Goal: Task Accomplishment & Management: Complete application form

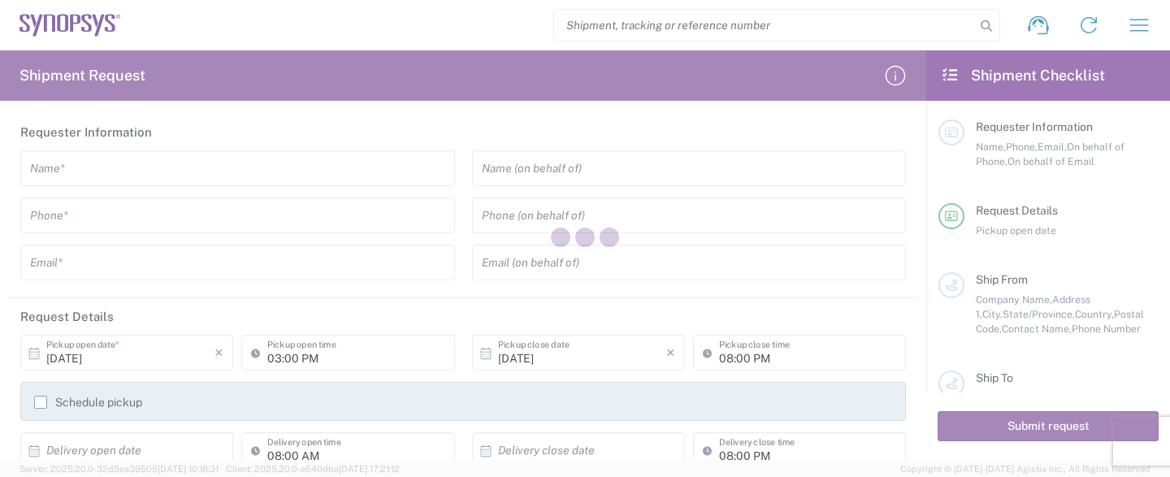
type input "[GEOGRAPHIC_DATA]"
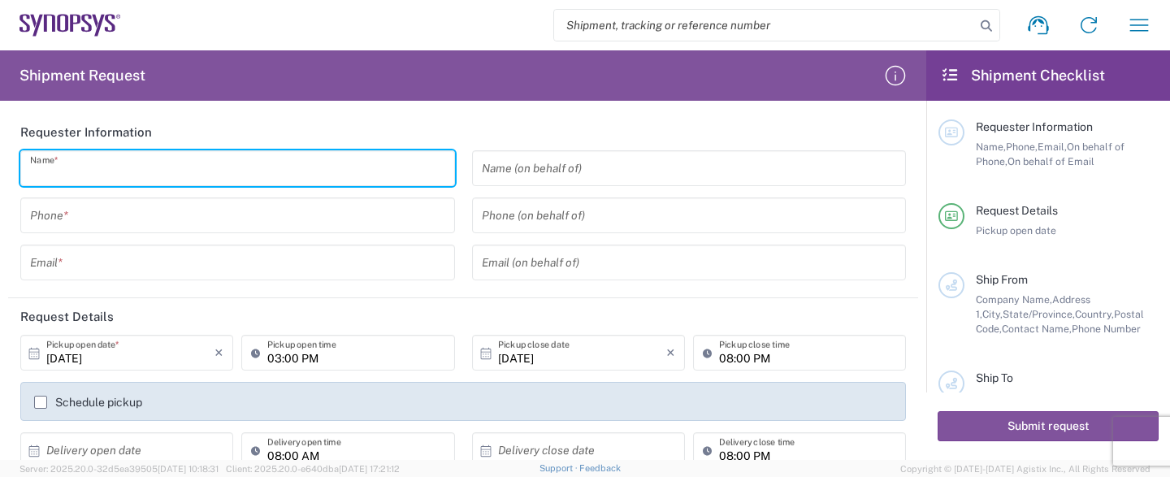
click at [227, 165] on input "text" at bounding box center [237, 168] width 415 height 28
type input "m"
type input "="
type input "[PERSON_NAME]"
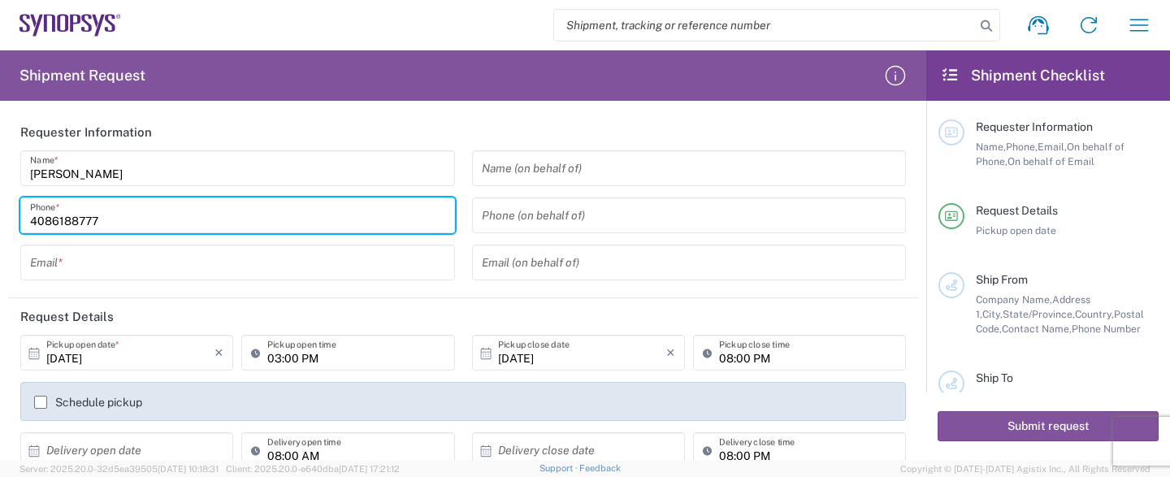
type input "4086188777"
click at [119, 272] on input "text" at bounding box center [237, 263] width 415 height 28
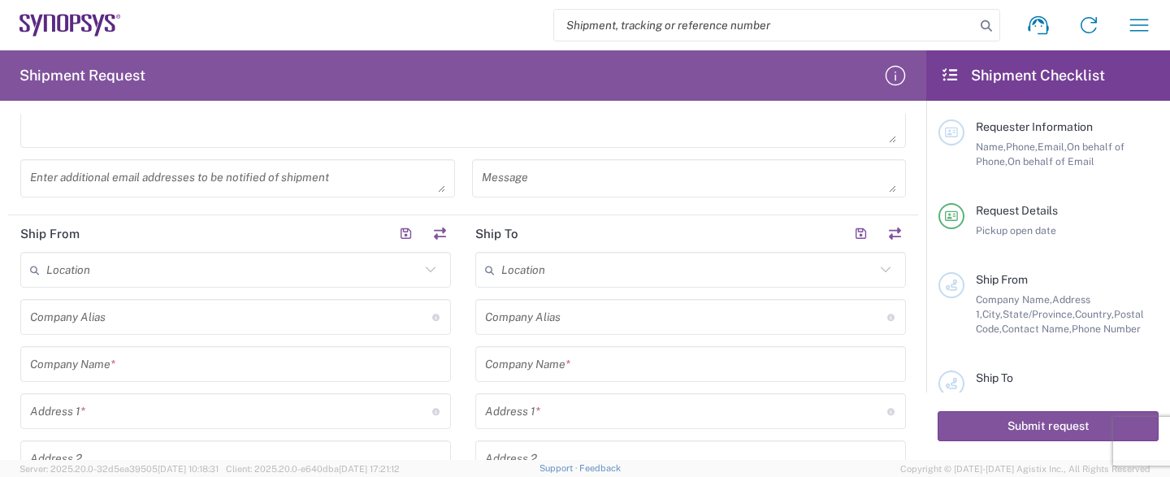
scroll to position [482, 0]
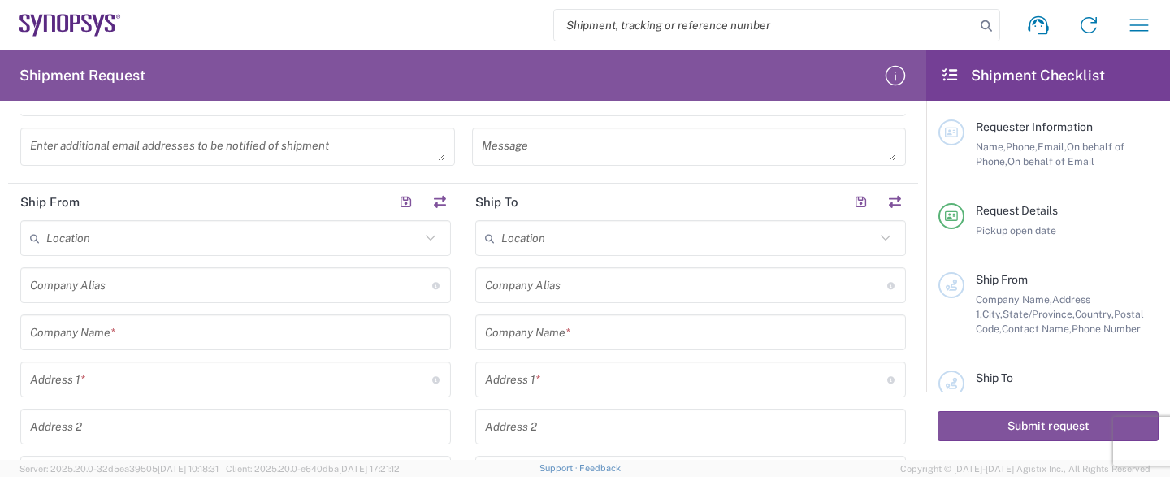
type input "[EMAIL_ADDRESS][DOMAIN_NAME]"
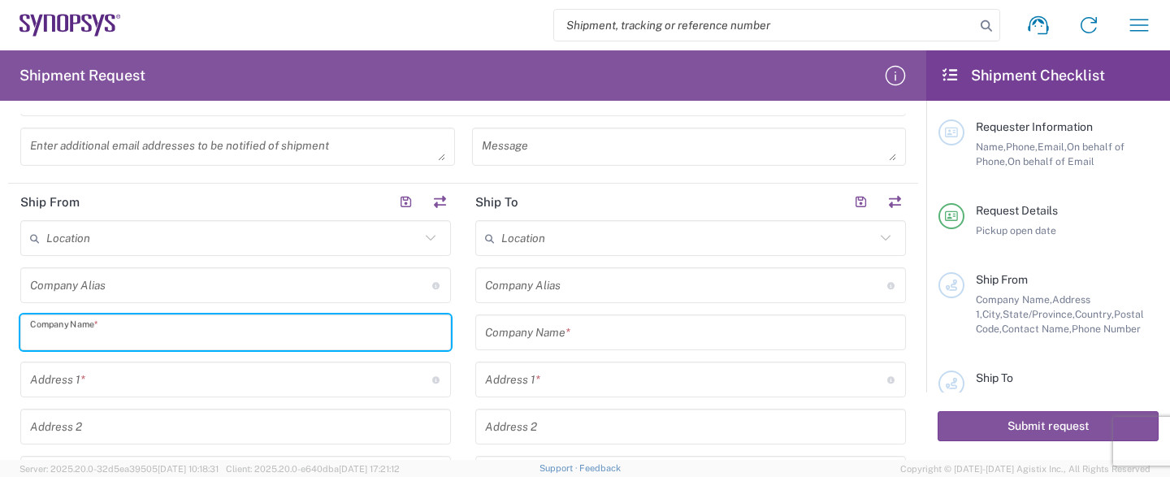
click at [248, 326] on input "text" at bounding box center [235, 332] width 411 height 28
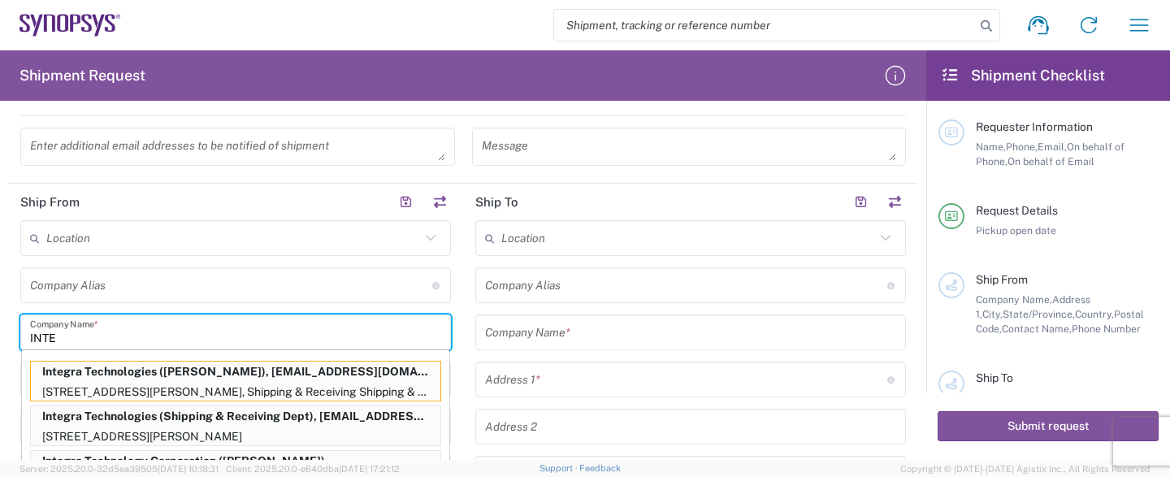
type input "INTE"
type input "4086187000"
type input "[EMAIL_ADDRESS][DOMAIN_NAME]"
type input "Integra Technologies"
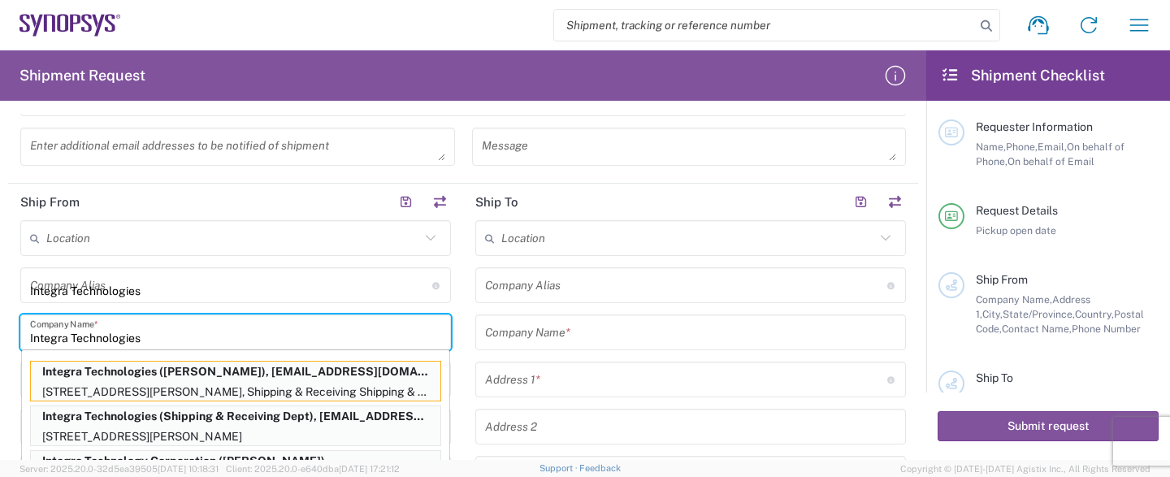
type input "[STREET_ADDRESS][PERSON_NAME]"
type input "Shipping & Receiving Shipping & Receiving"
type input "MILPITAS"
type input "[US_STATE]"
type input "95035"
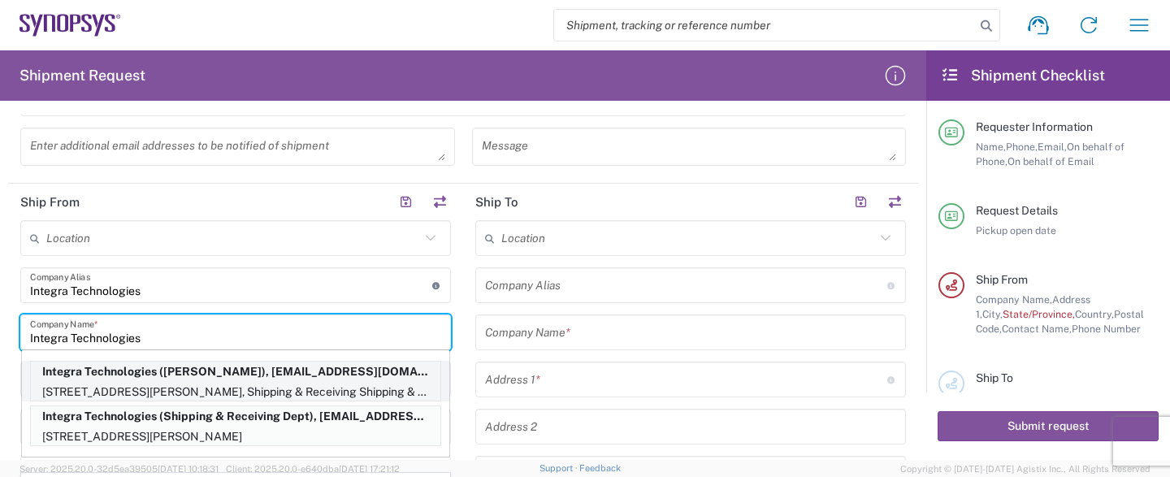
click at [411, 377] on p "Integra Technologies ([PERSON_NAME]), [EMAIL_ADDRESS][DOMAIN_NAME]" at bounding box center [235, 371] width 409 height 20
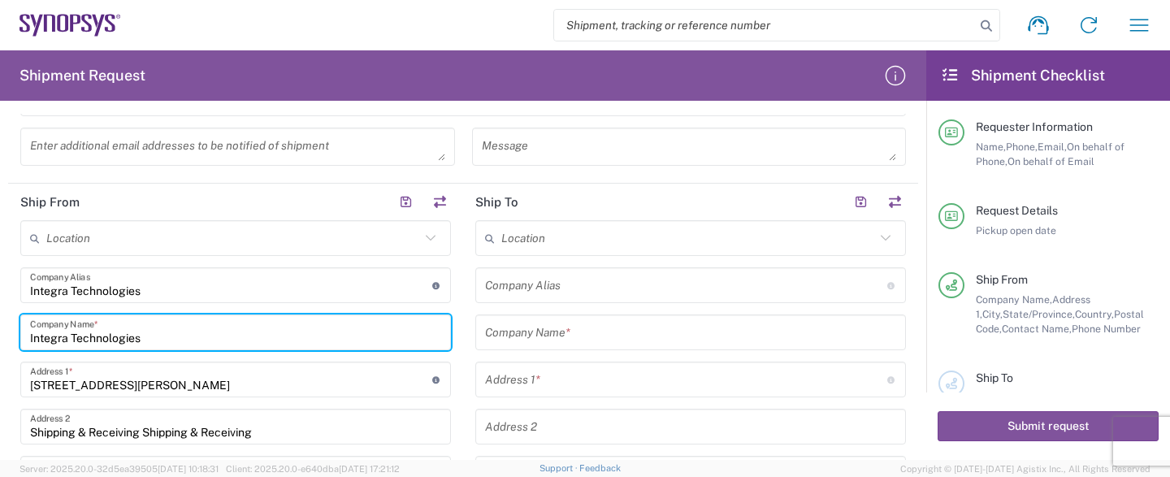
type input "[US_STATE]"
type input "[PERSON_NAME]"
type input "4086188700"
type input "[EMAIL_ADDRESS][DOMAIN_NAME]"
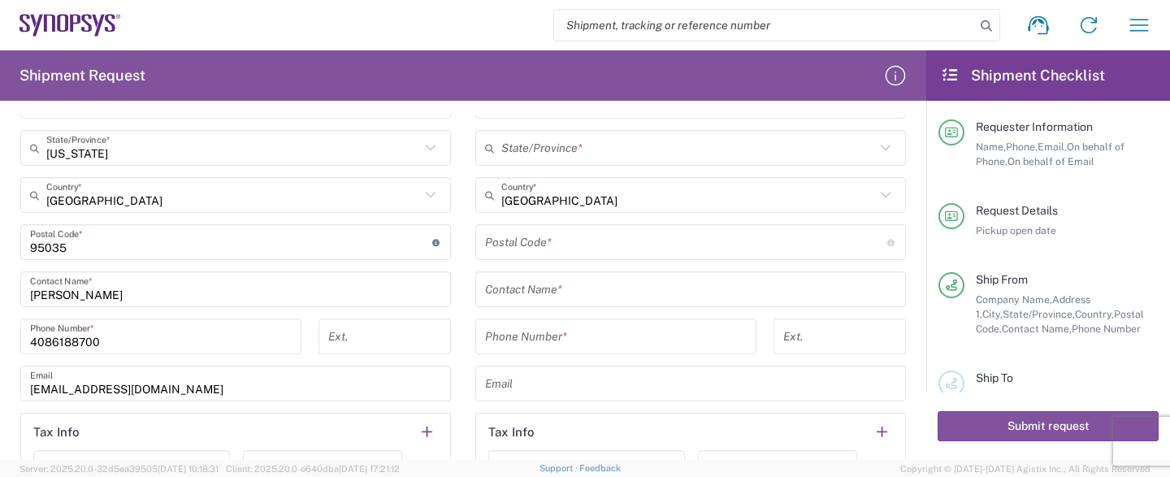
scroll to position [965, 0]
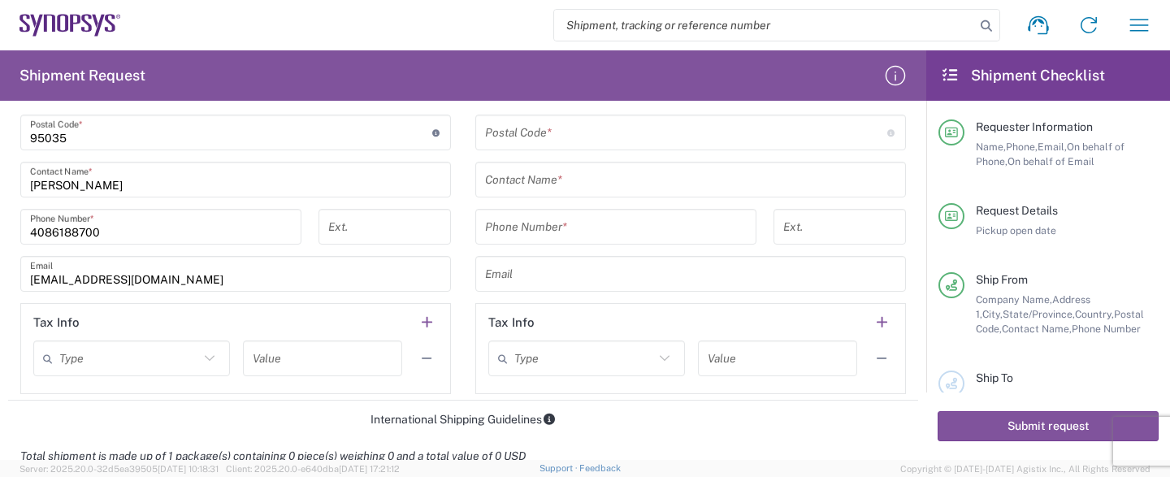
click at [369, 221] on input "tel" at bounding box center [384, 227] width 113 height 28
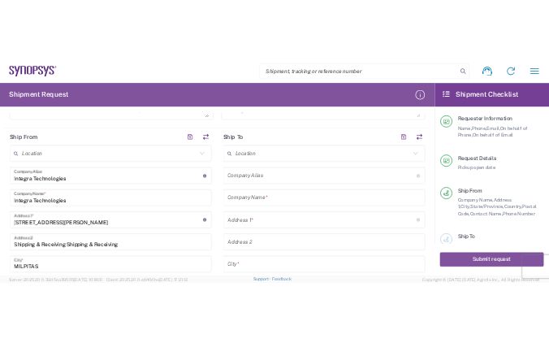
scroll to position [482, 0]
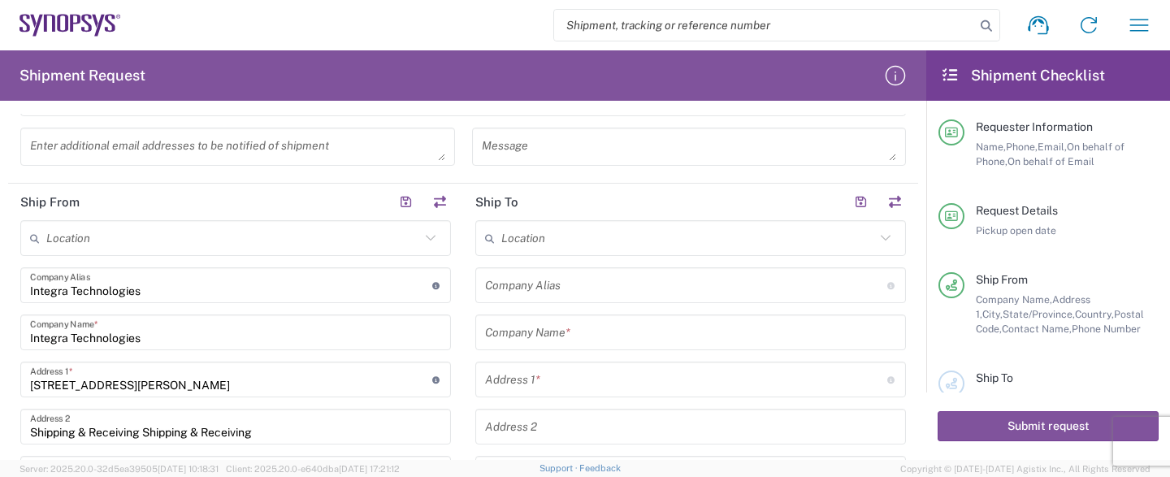
type input "8777"
click at [661, 325] on input "text" at bounding box center [690, 332] width 411 height 28
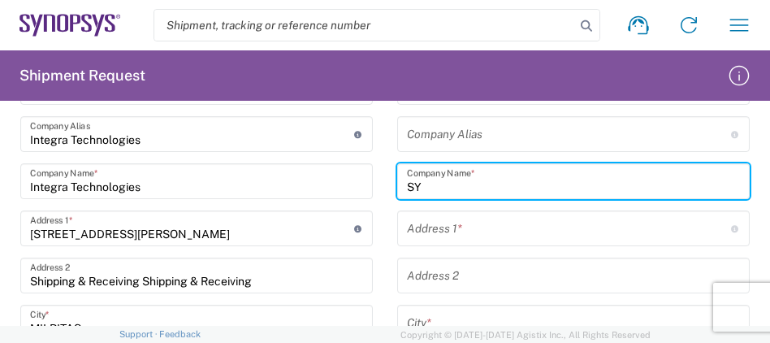
scroll to position [1126, 0]
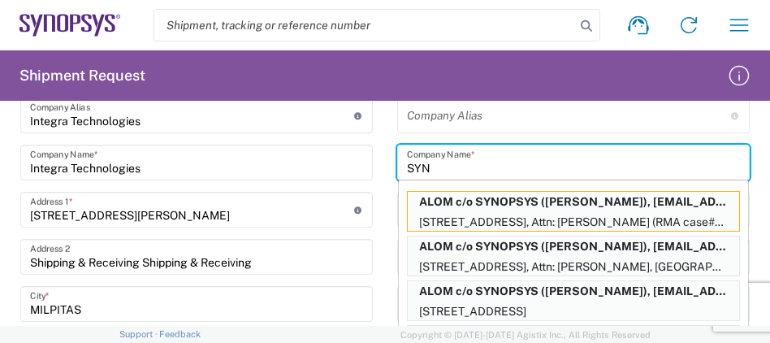
type input "SYN"
type input "SYNOPSYS CANADA"
type input "[GEOGRAPHIC_DATA]"
type input "SUITE 300"
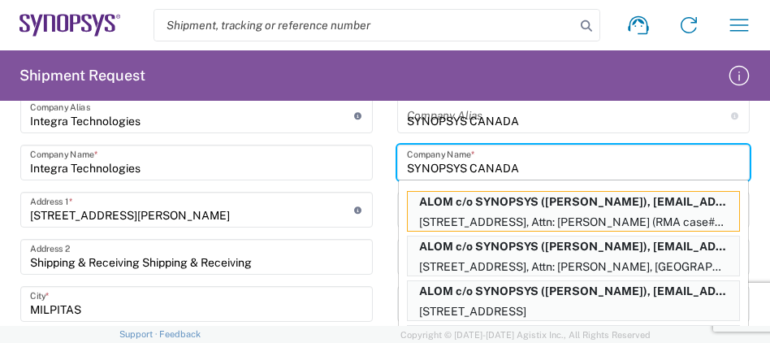
type input "NEPEAN"
type input "[GEOGRAPHIC_DATA]"
type input "K2E 8C4"
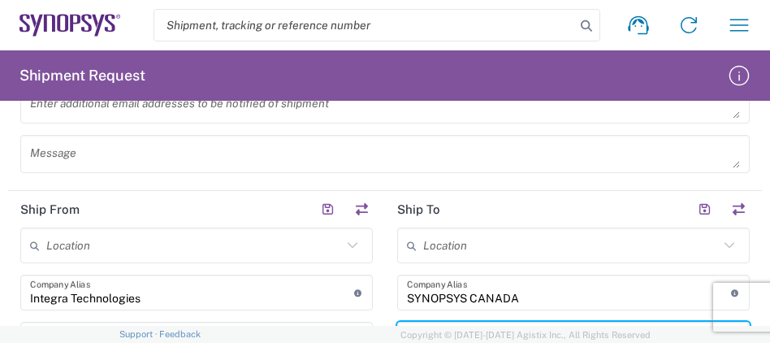
scroll to position [924, 0]
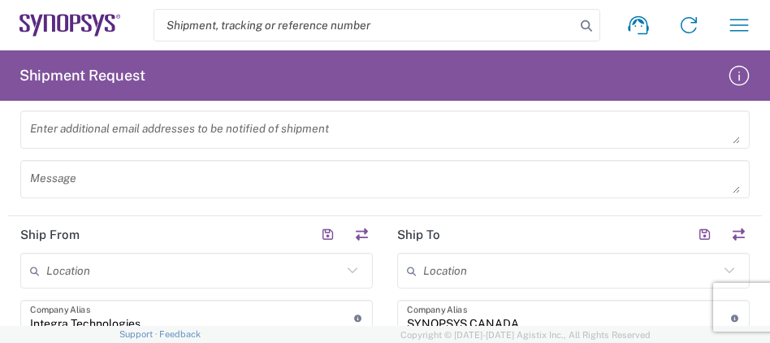
click at [758, 171] on div "Message" at bounding box center [385, 185] width 746 height 50
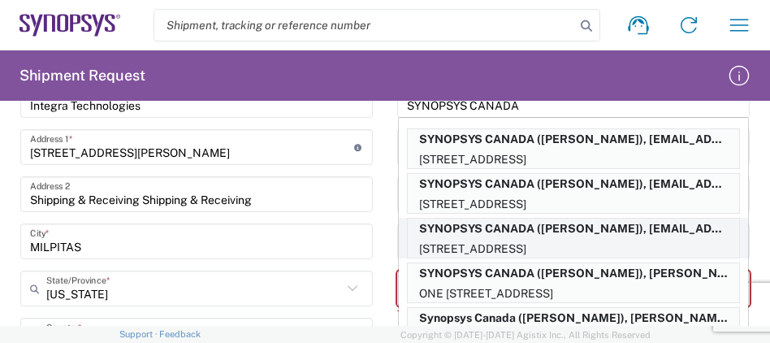
scroll to position [1165, 0]
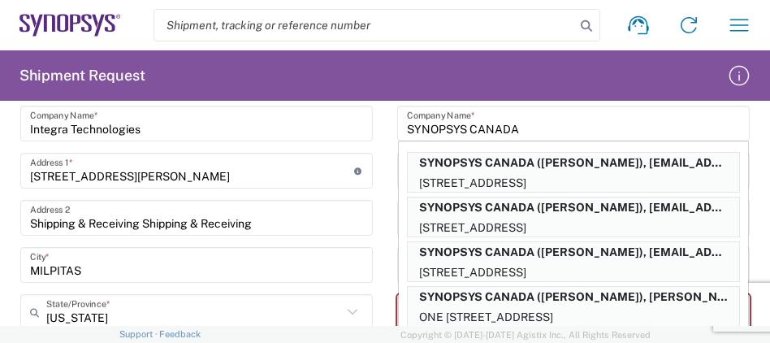
click at [391, 184] on main "Location [GEOGRAPHIC_DATA] DE04 Agrate Brianza IT01 [GEOGRAPHIC_DATA] DE02 [GEO…" at bounding box center [573, 346] width 377 height 671
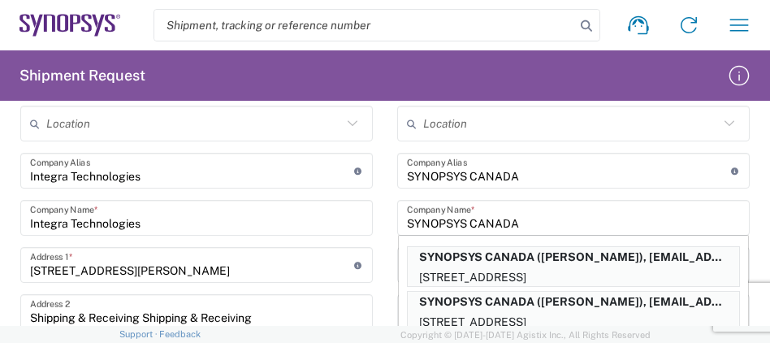
scroll to position [1061, 0]
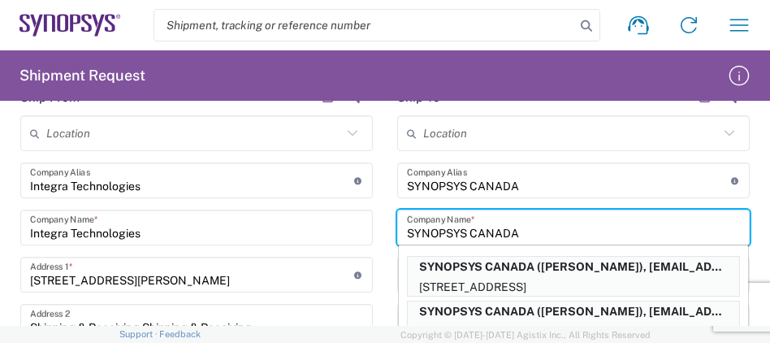
click at [485, 224] on input "SYNOPSYS CANADA" at bounding box center [573, 228] width 333 height 28
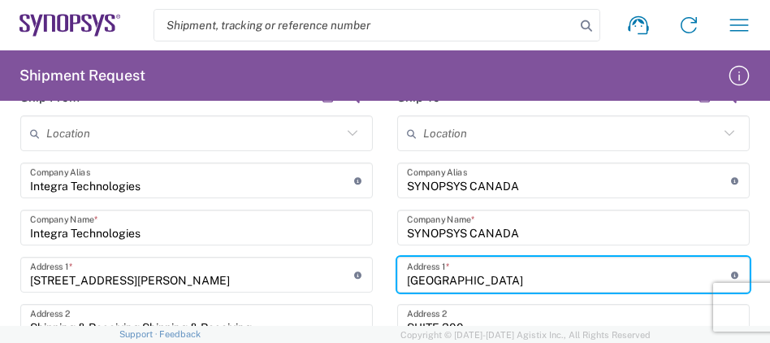
click at [430, 275] on input "[GEOGRAPHIC_DATA]" at bounding box center [569, 275] width 324 height 28
type input "[STREET_ADDRESS]"
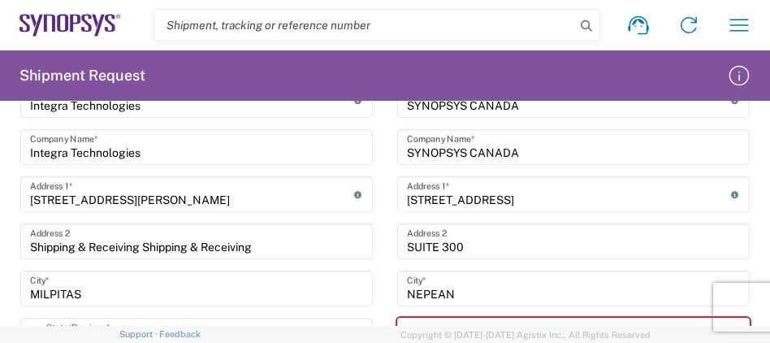
scroll to position [1222, 0]
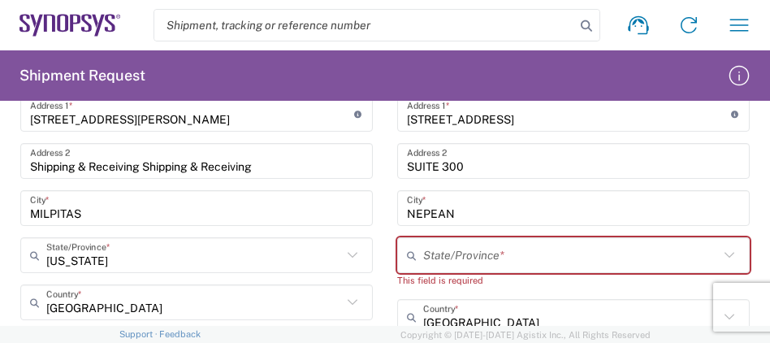
click at [520, 252] on input "text" at bounding box center [571, 255] width 296 height 28
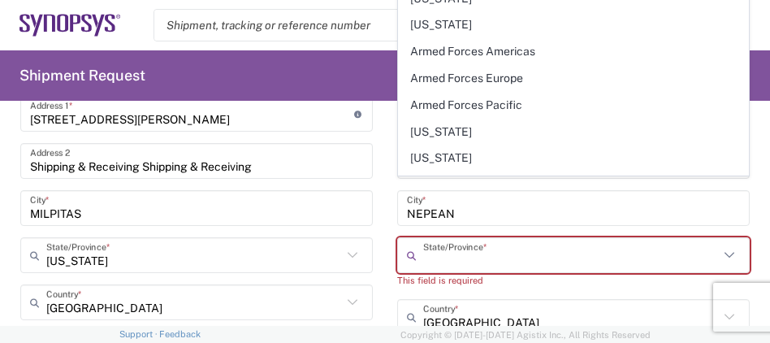
scroll to position [1302, 0]
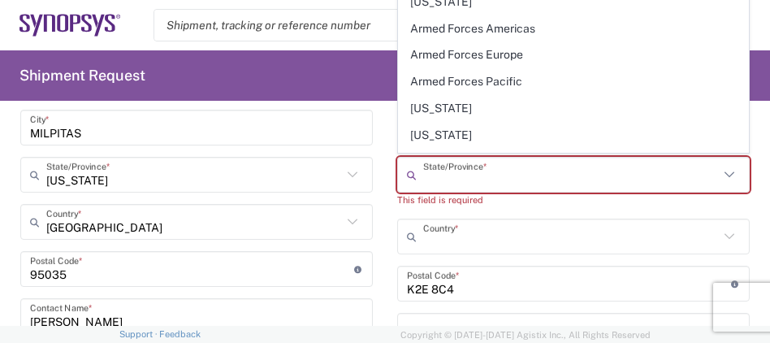
click at [642, 243] on input "text" at bounding box center [571, 237] width 296 height 28
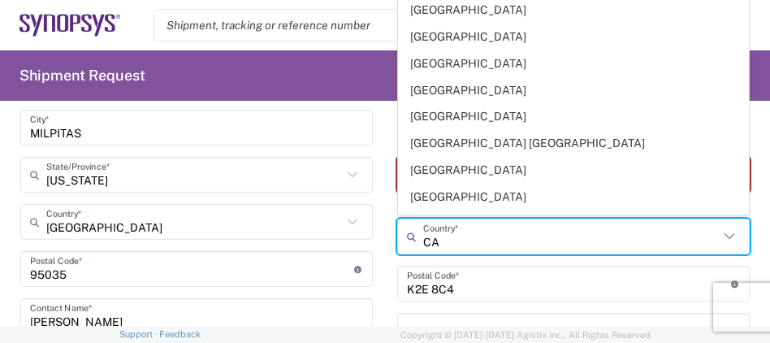
type input "CA"
type input "NEAPEAN"
type input "[GEOGRAPHIC_DATA]"
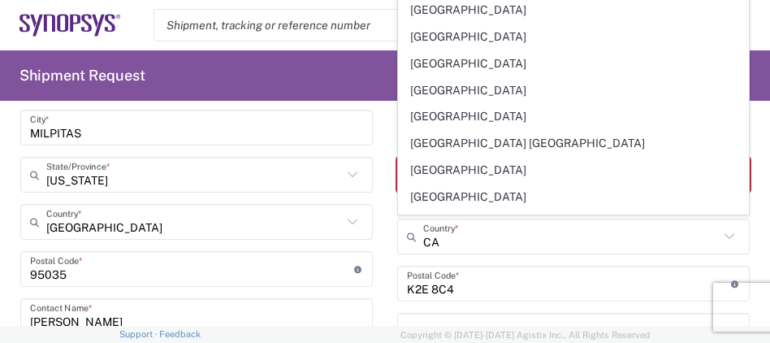
click at [391, 198] on main "Location [GEOGRAPHIC_DATA] DE04 Agrate Brianza IT01 [GEOGRAPHIC_DATA] DE02 [GEO…" at bounding box center [573, 217] width 377 height 686
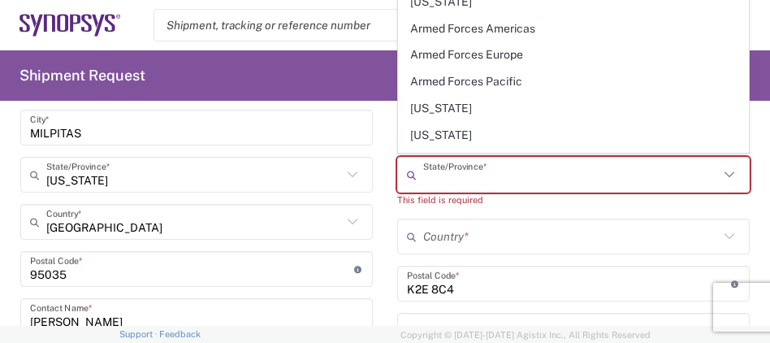
click at [589, 168] on input "text" at bounding box center [571, 175] width 296 height 28
click at [751, 241] on main "Location [GEOGRAPHIC_DATA] DE04 Agrate Brianza IT01 [GEOGRAPHIC_DATA] DE02 [GEO…" at bounding box center [573, 217] width 377 height 686
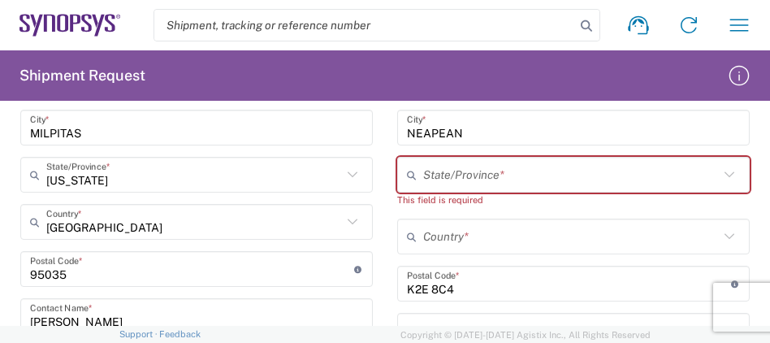
click at [732, 236] on icon at bounding box center [729, 236] width 21 height 21
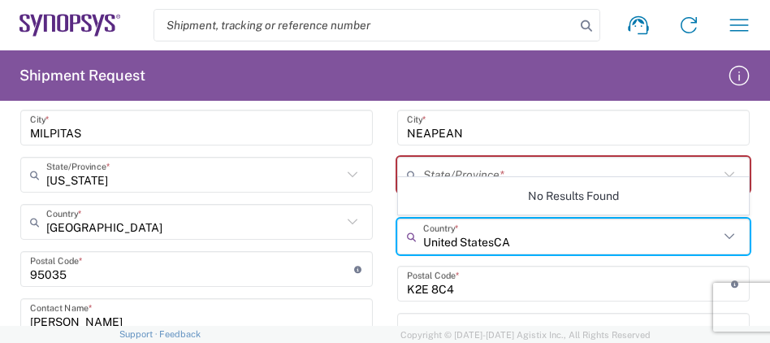
drag, startPoint x: 706, startPoint y: 231, endPoint x: -20, endPoint y: 188, distance: 727.4
click at [423, 223] on input "United StatesCA" at bounding box center [571, 237] width 296 height 28
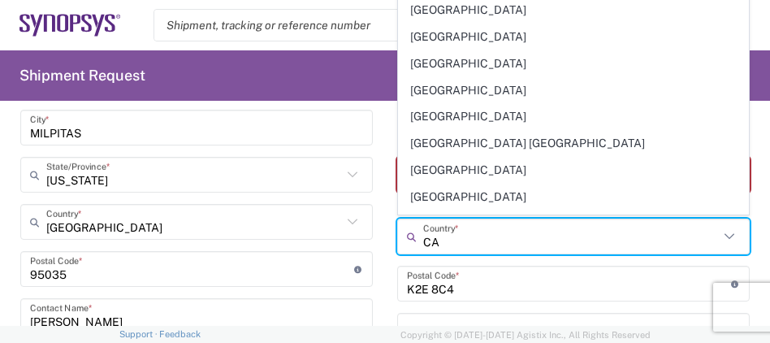
type input "CA"
type input "NEPEAN"
type input "[GEOGRAPHIC_DATA]"
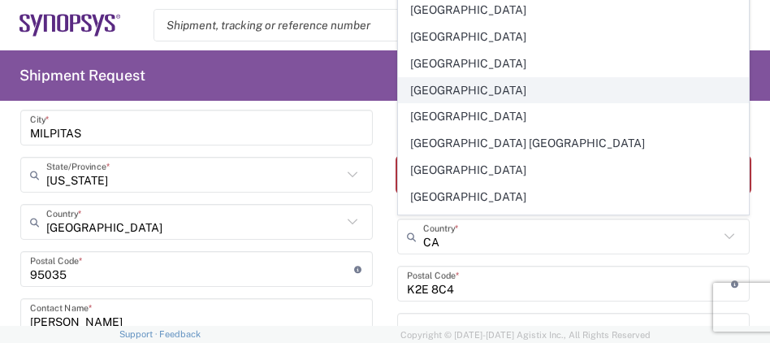
click at [462, 92] on span "[GEOGRAPHIC_DATA]" at bounding box center [573, 90] width 349 height 25
type input "[GEOGRAPHIC_DATA]"
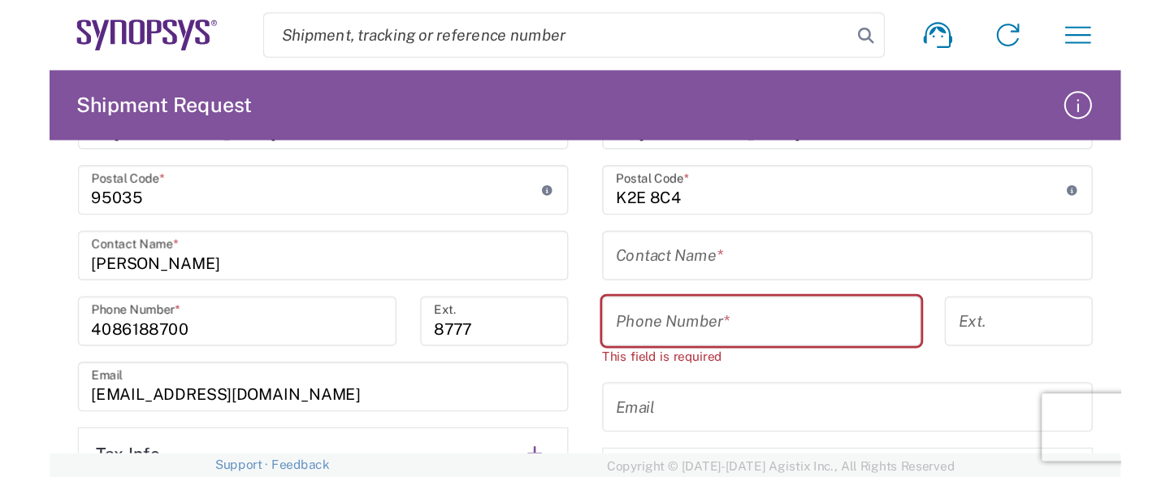
scroll to position [1463, 0]
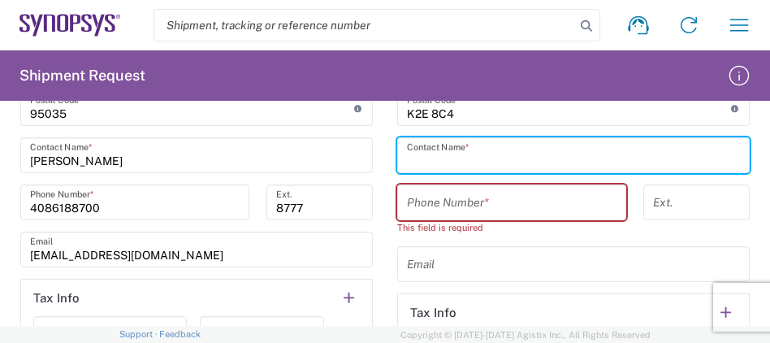
click at [545, 159] on input "text" at bounding box center [573, 155] width 333 height 28
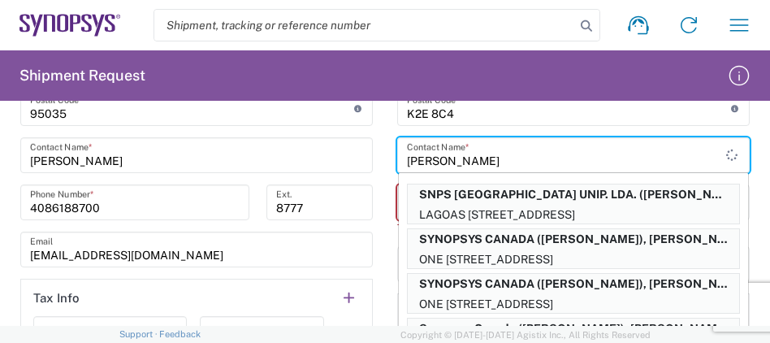
type input "[PERSON_NAME]"
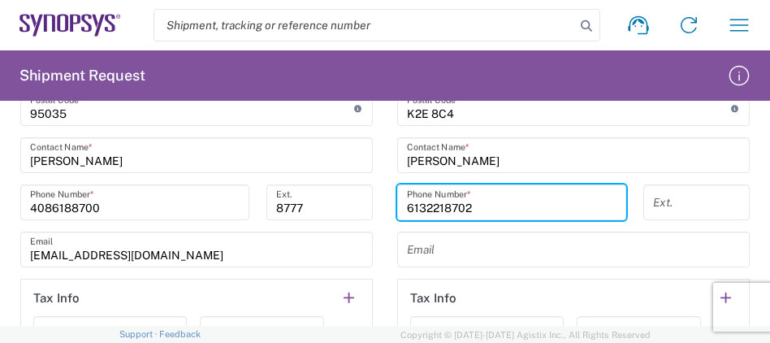
type input "6132218702"
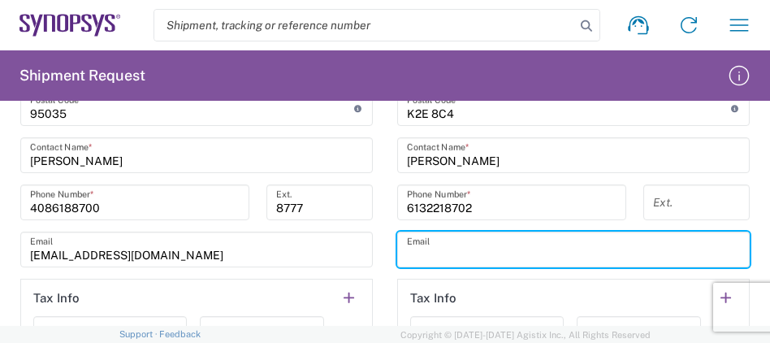
click at [491, 257] on input "text" at bounding box center [573, 250] width 333 height 28
type input "S"
type input "s"
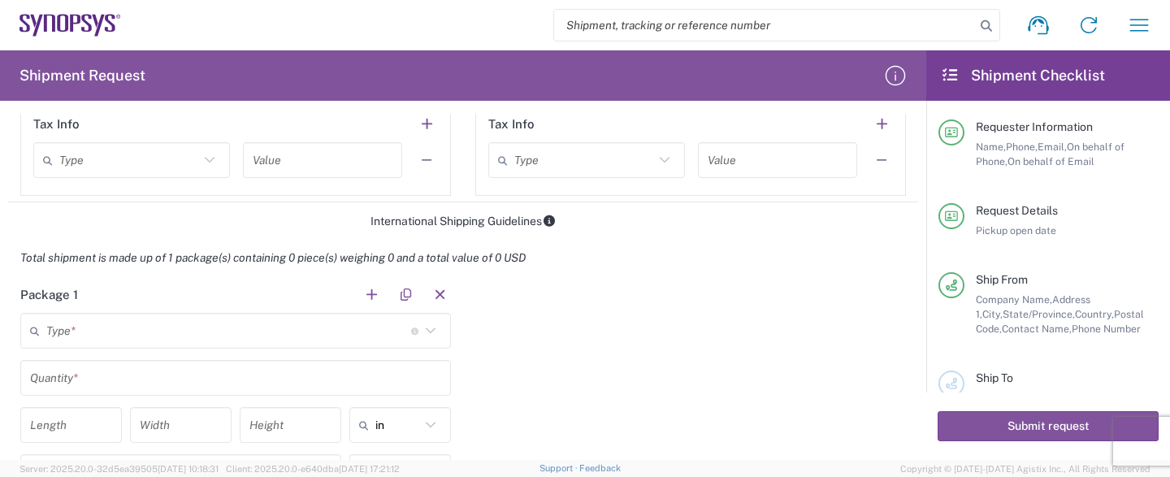
scroll to position [1204, 0]
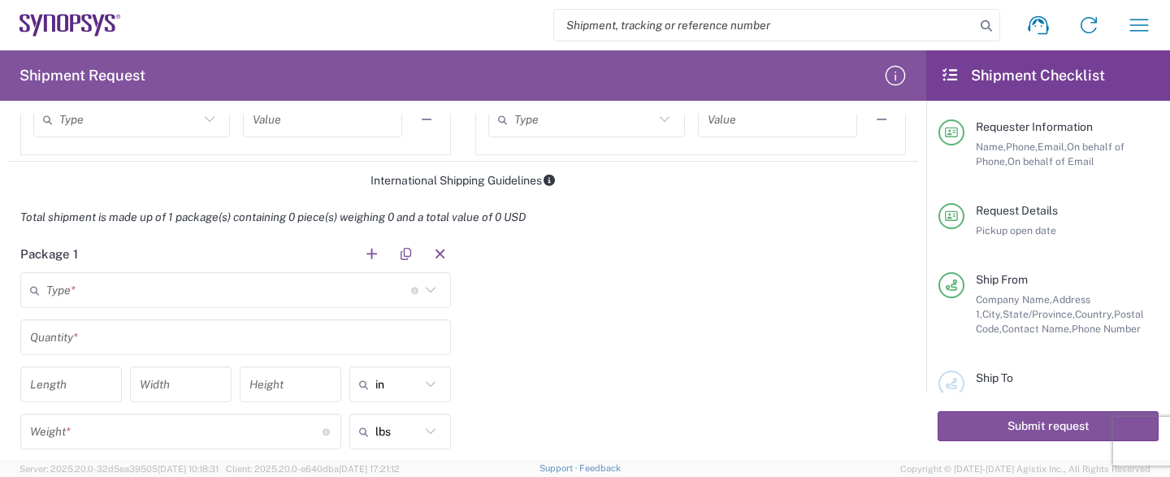
type input "[PERSON_NAME][EMAIL_ADDRESS][PERSON_NAME][DOMAIN_NAME]"
click at [188, 296] on input "text" at bounding box center [228, 290] width 365 height 28
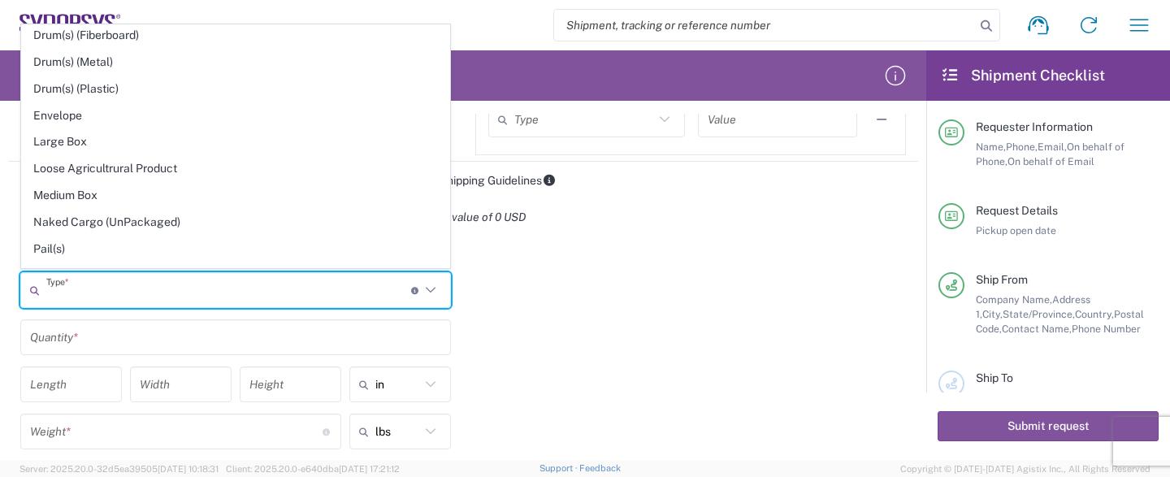
scroll to position [753, 0]
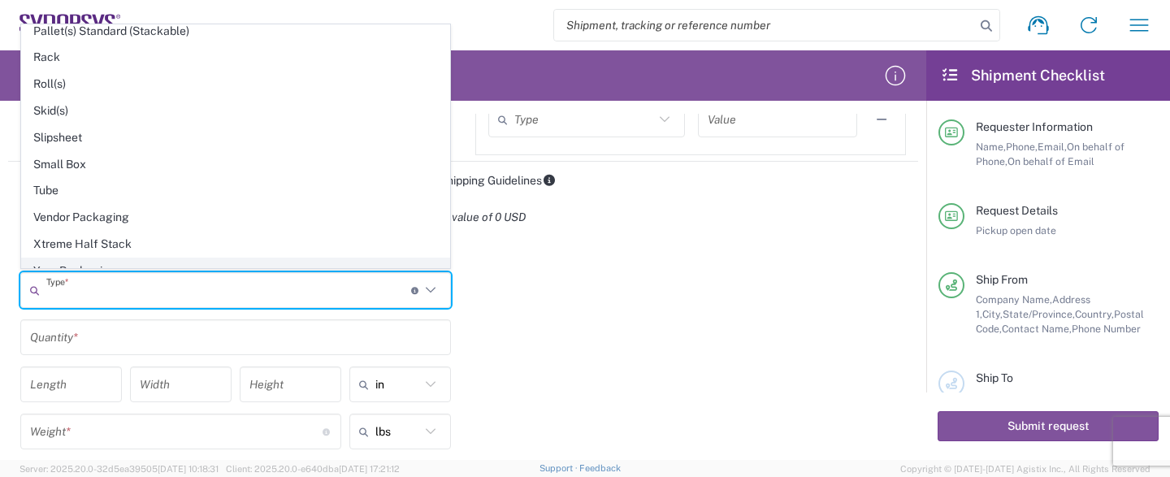
click at [127, 258] on span "Your Packaging" at bounding box center [235, 270] width 427 height 25
type input "Your Packaging"
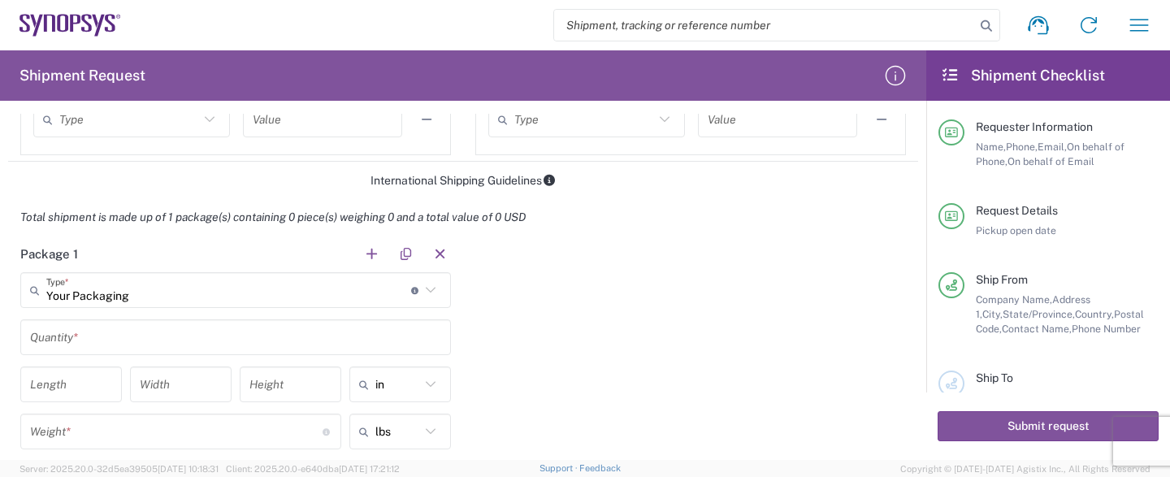
click at [106, 326] on input "text" at bounding box center [235, 337] width 411 height 28
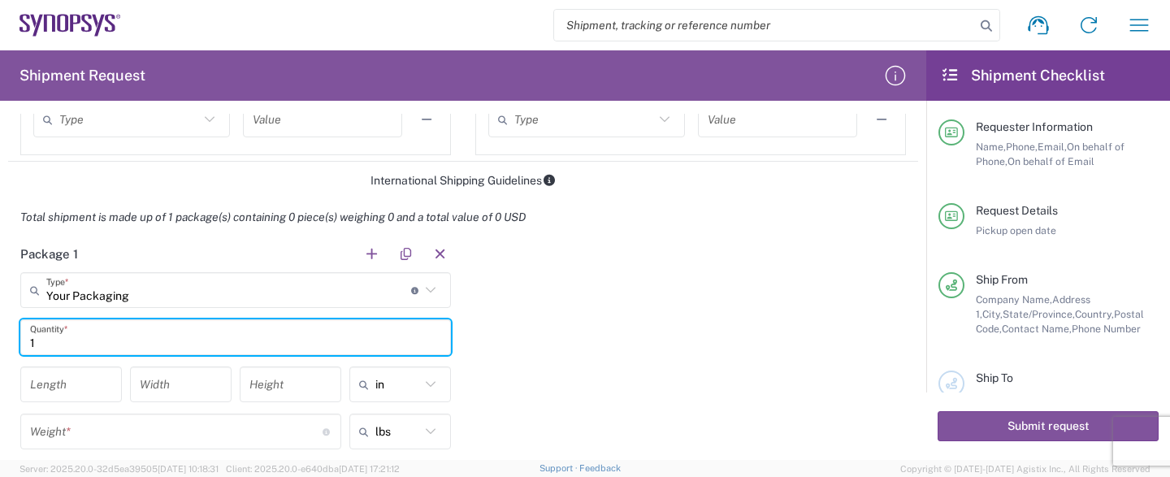
type input "1"
click at [106, 384] on input "number" at bounding box center [71, 384] width 82 height 28
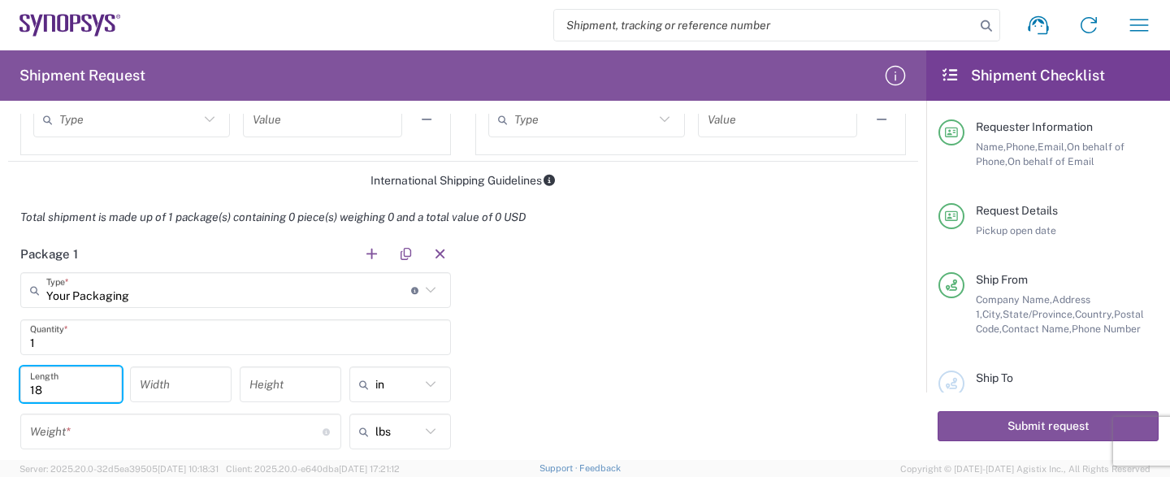
type input "18"
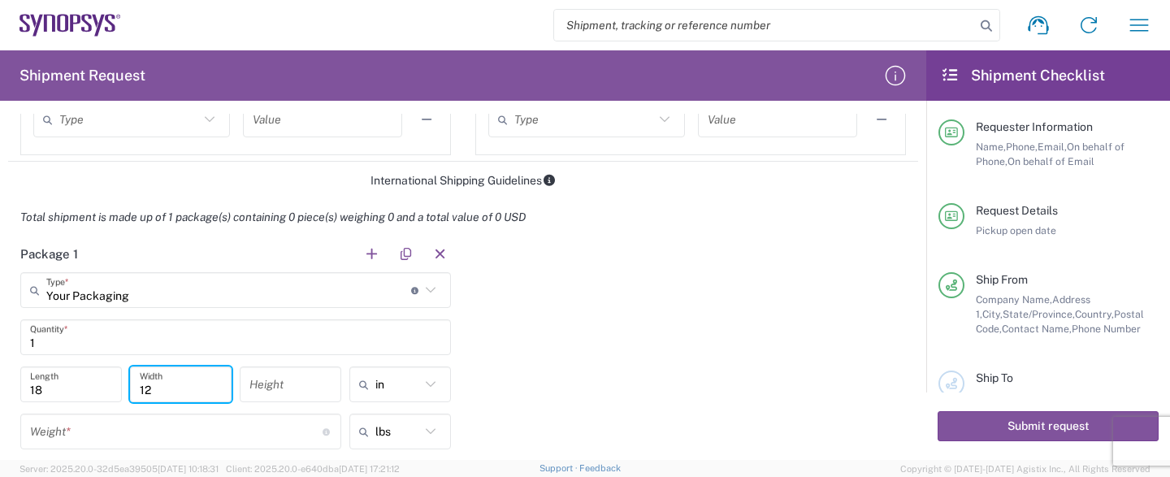
type input "12"
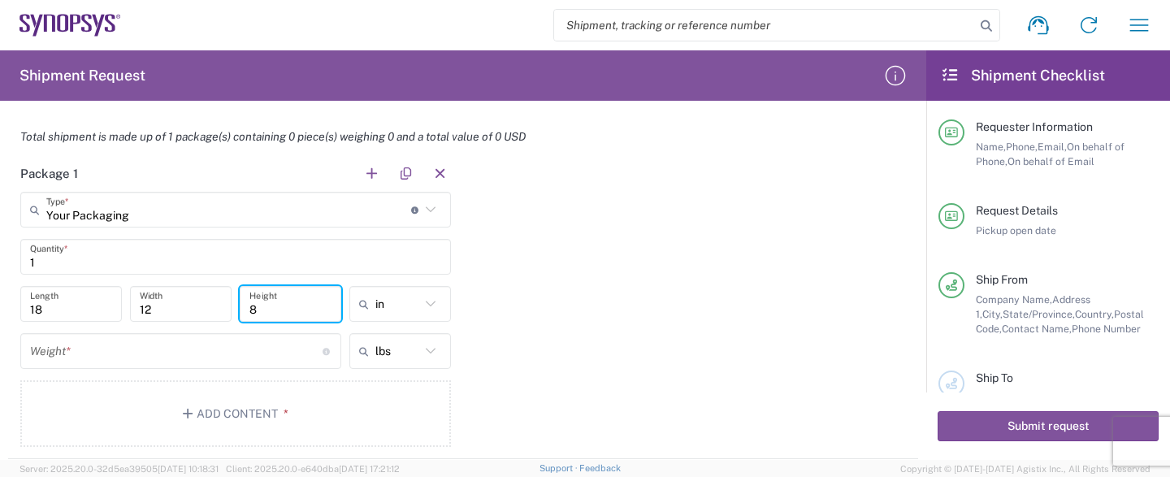
scroll to position [1365, 0]
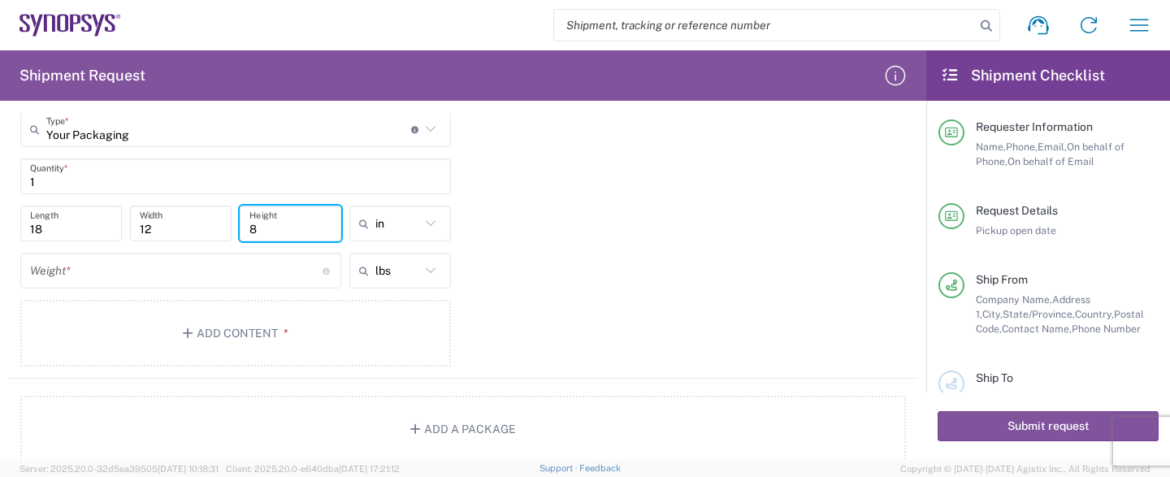
type input "8"
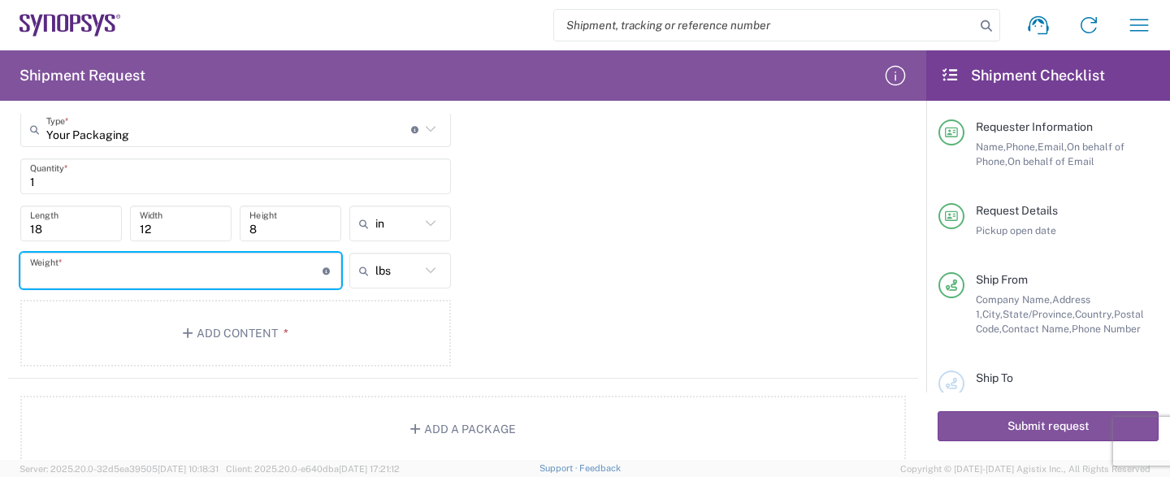
click at [122, 266] on input "number" at bounding box center [176, 271] width 292 height 28
type input "3.2"
click at [221, 346] on button "Add Content *" at bounding box center [235, 333] width 430 height 67
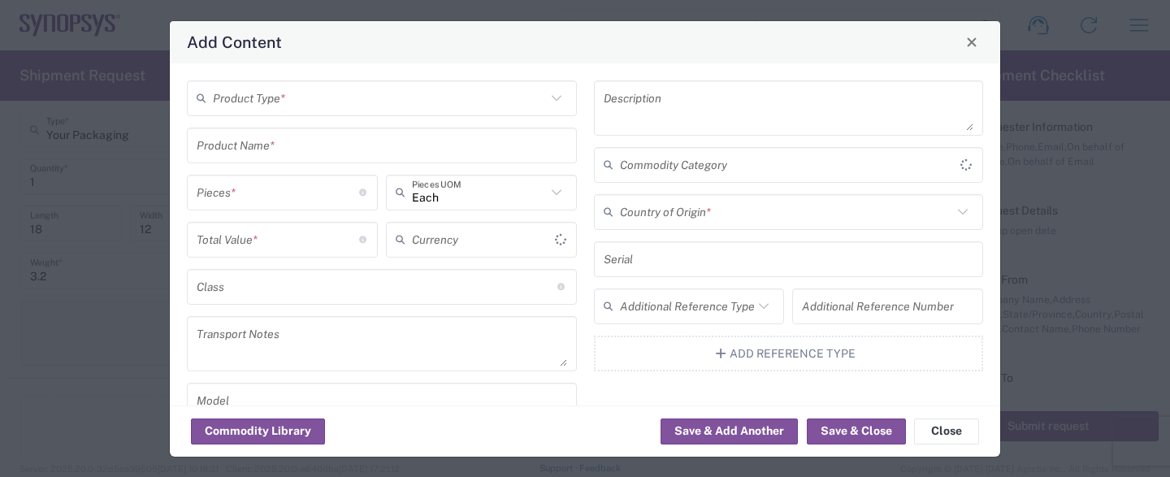
type input "US Dollar"
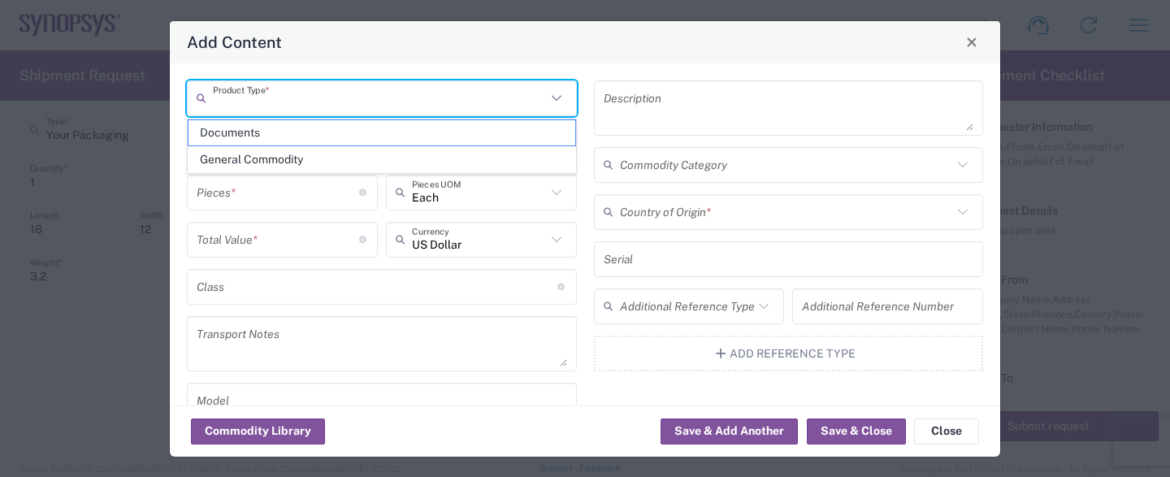
click at [353, 97] on input "text" at bounding box center [379, 98] width 333 height 28
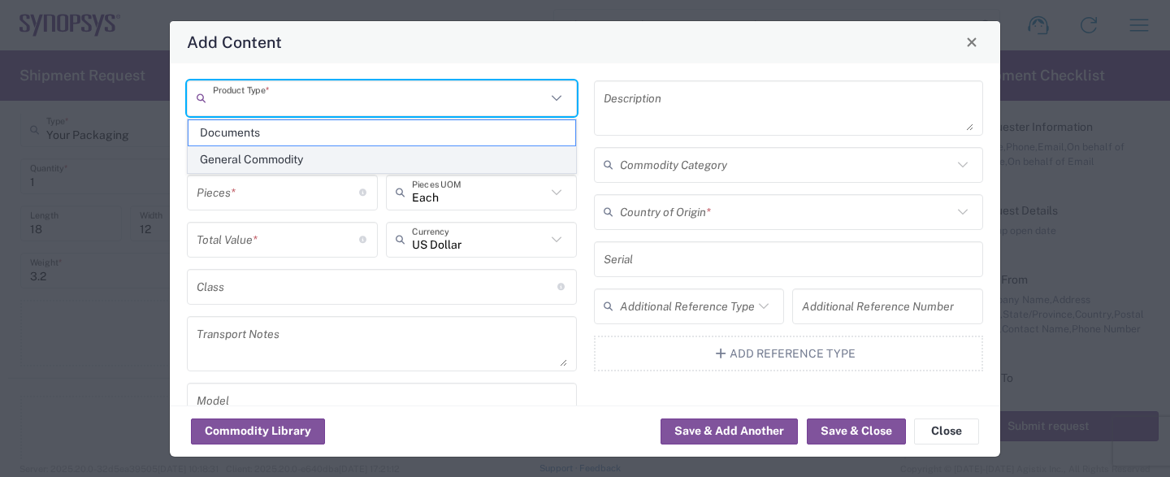
click at [327, 158] on span "General Commodity" at bounding box center [381, 159] width 387 height 25
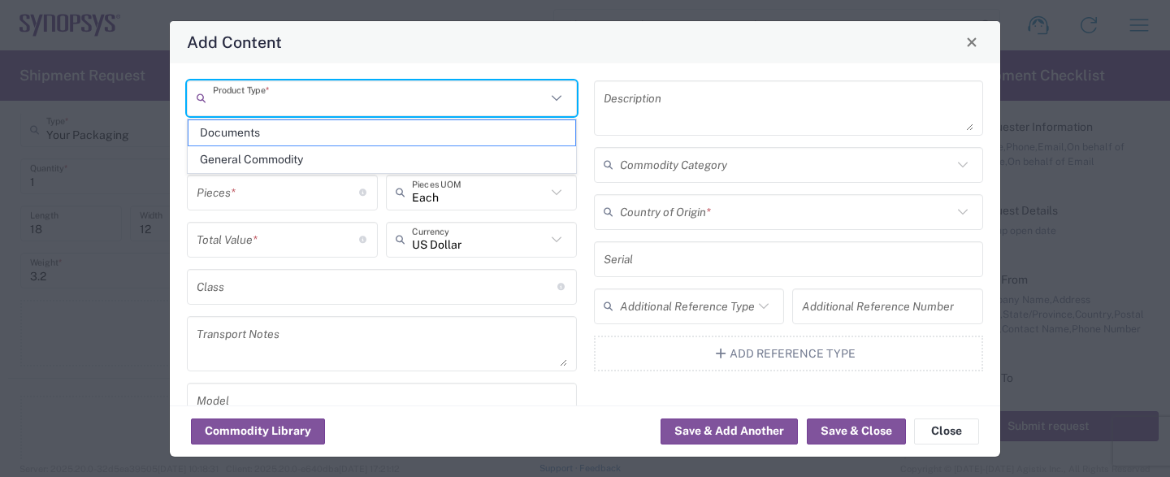
type input "General Commodity"
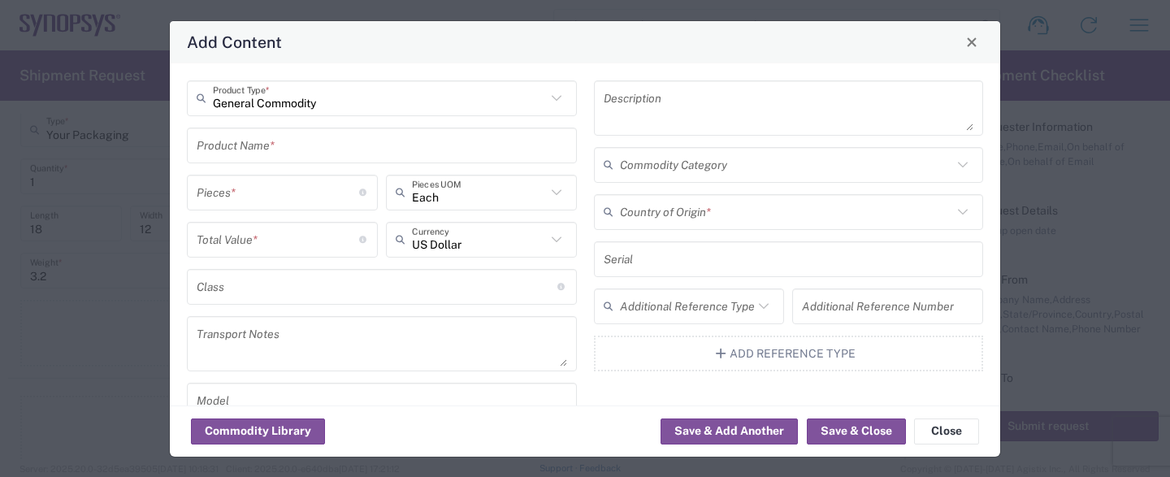
click at [326, 147] on input "text" at bounding box center [382, 145] width 370 height 28
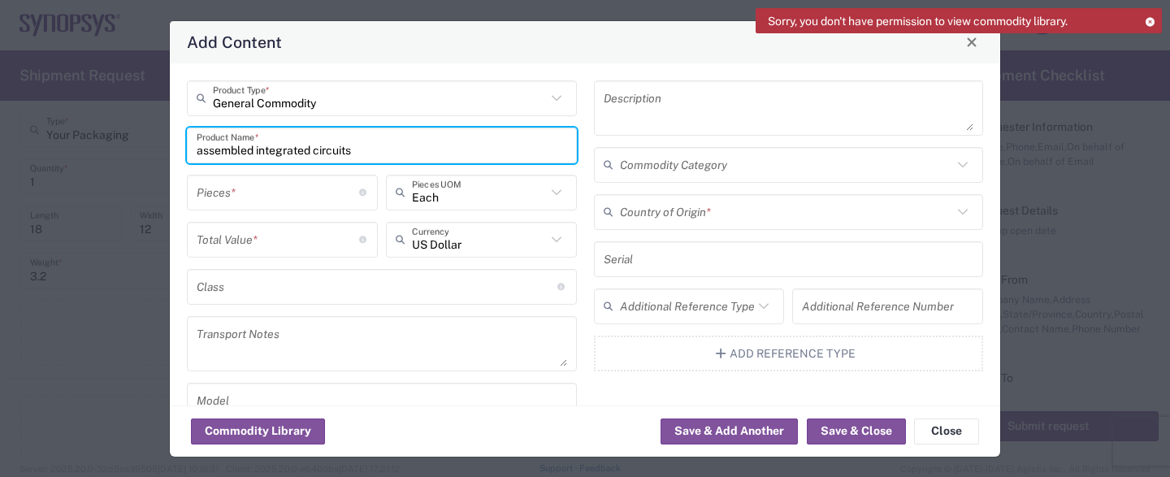
type input "assembled integrated circuits"
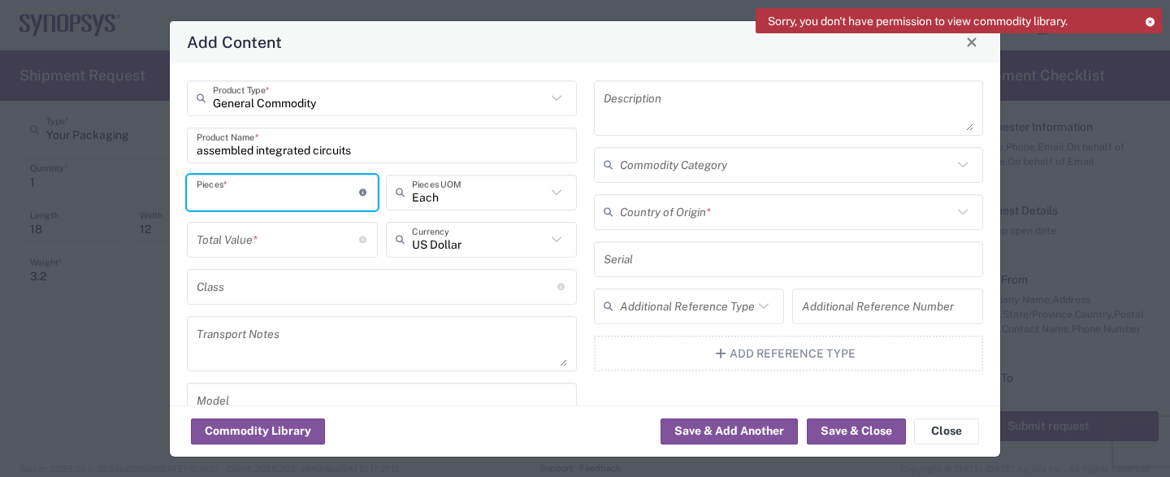
drag, startPoint x: 306, startPoint y: 192, endPoint x: 41, endPoint y: 194, distance: 264.8
click at [197, 194] on input "number" at bounding box center [278, 192] width 162 height 28
type input "58"
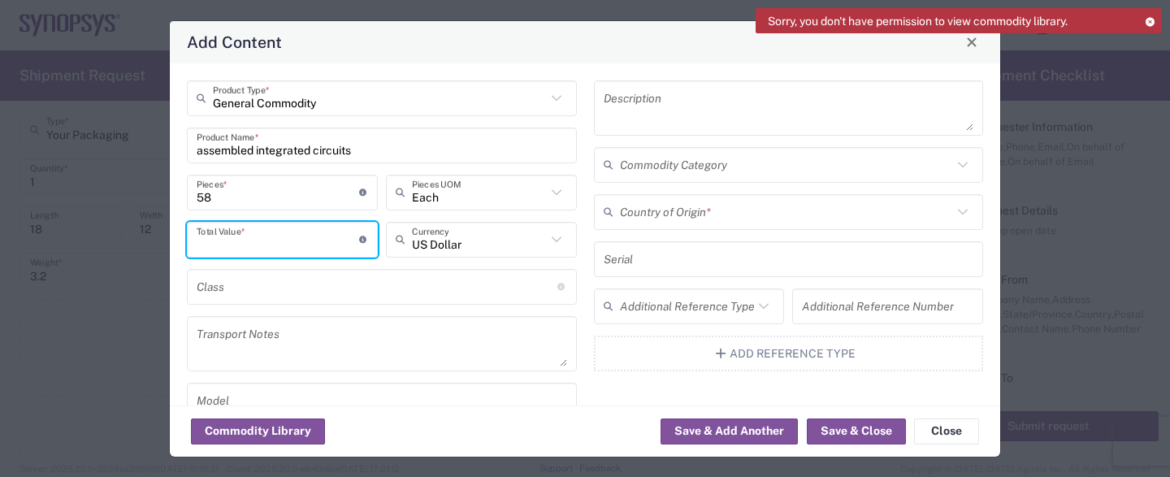
click at [235, 243] on input "number" at bounding box center [278, 239] width 162 height 28
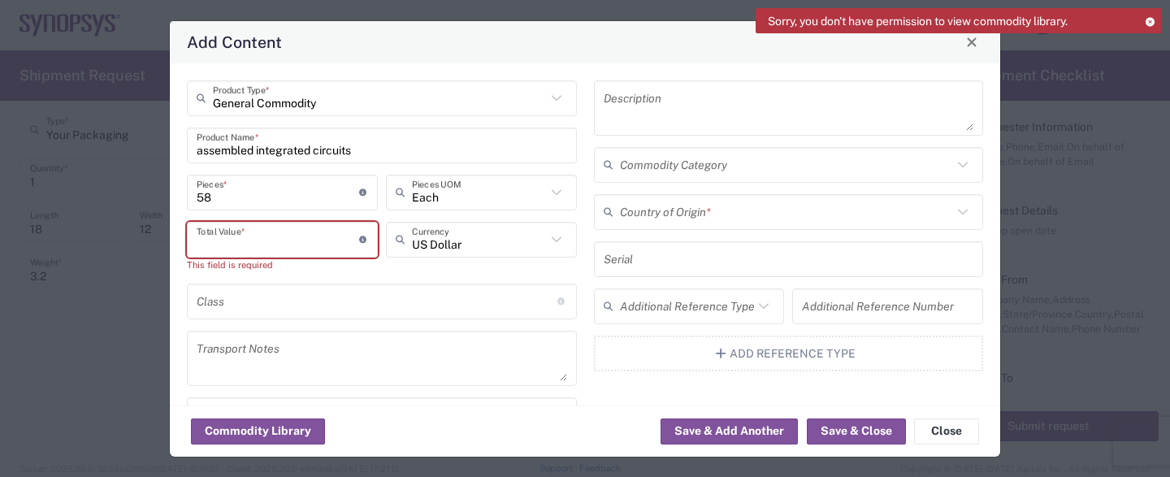
click at [231, 246] on input "number" at bounding box center [278, 239] width 162 height 28
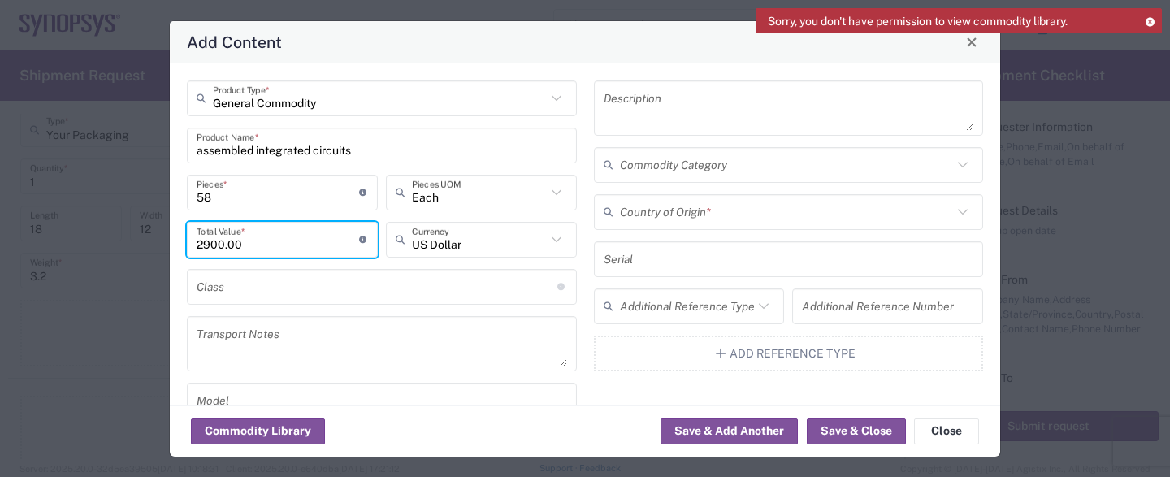
type input "2900.00"
click at [267, 289] on input "text" at bounding box center [377, 286] width 361 height 28
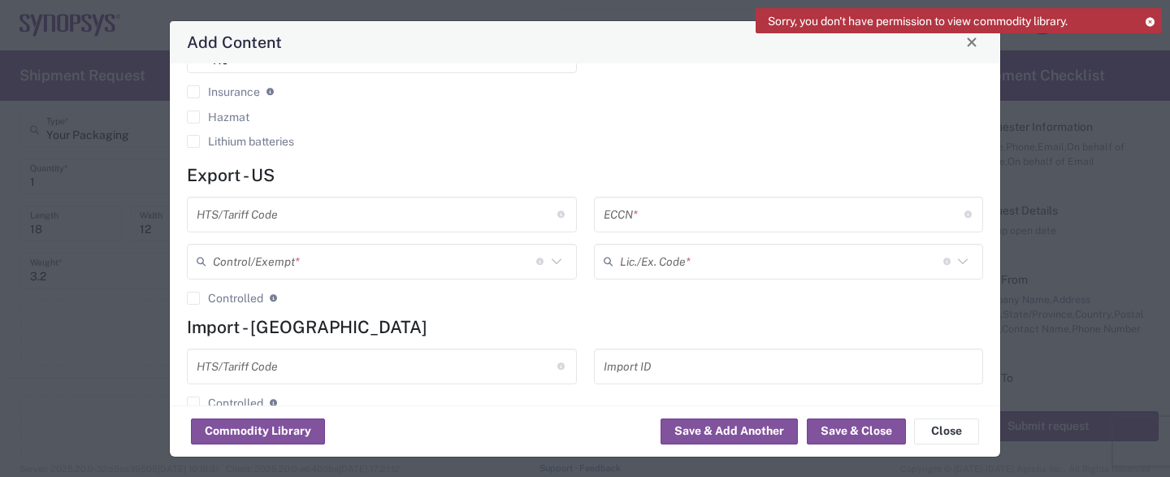
scroll to position [470, 0]
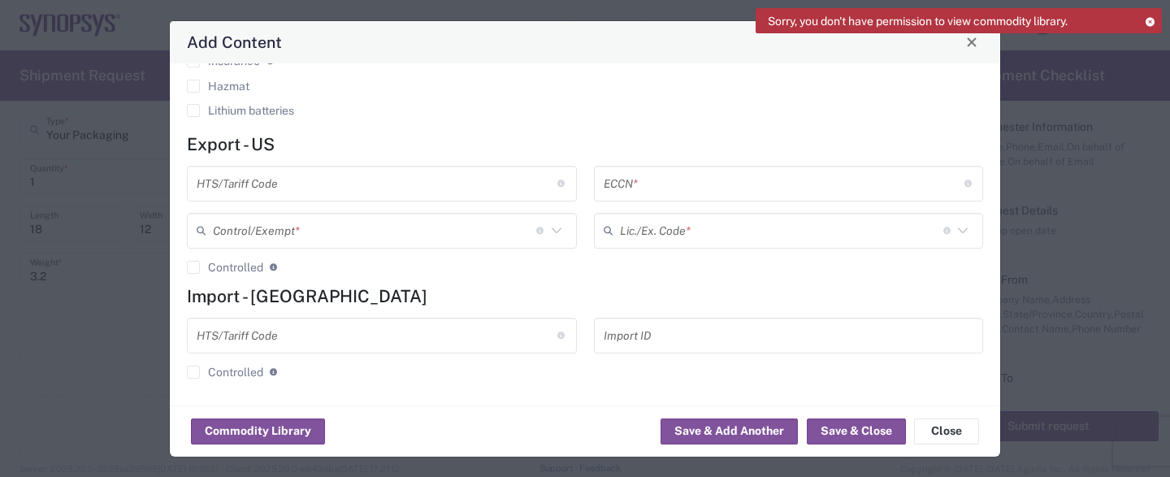
click at [365, 183] on input "text" at bounding box center [377, 183] width 361 height 28
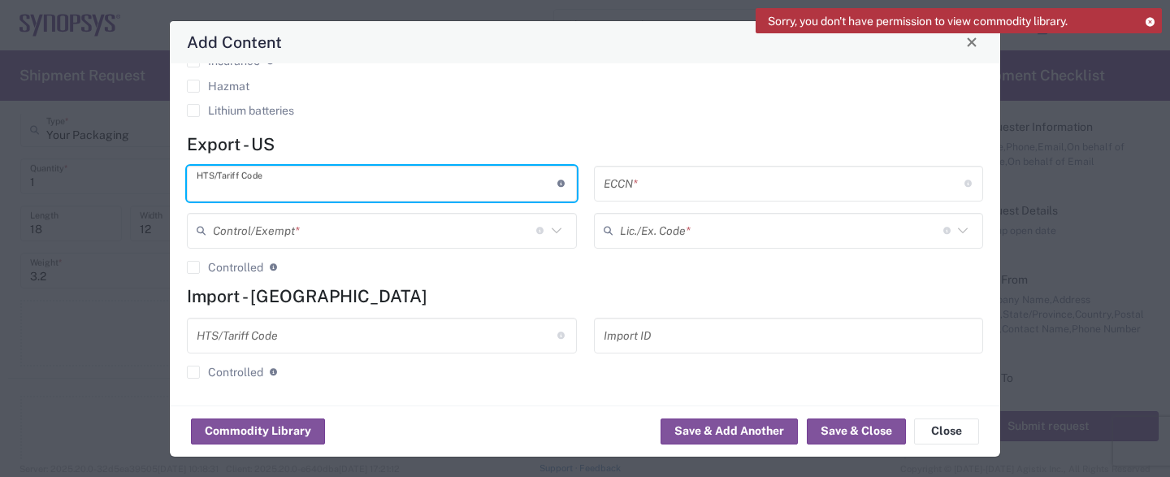
paste input "8542310000"
click at [396, 192] on input "8542310000" at bounding box center [377, 183] width 361 height 28
type input "8542310000"
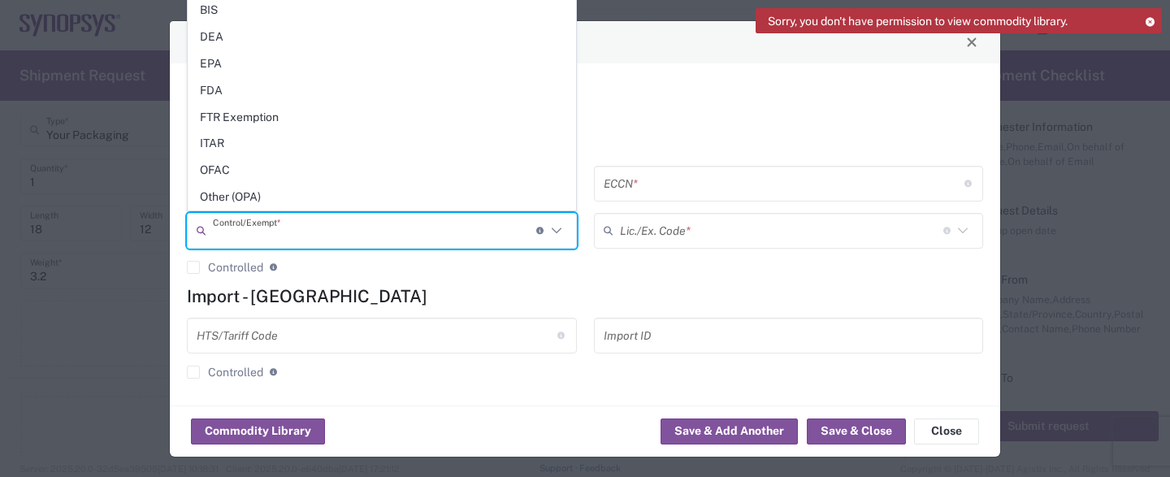
click at [415, 226] on input "text" at bounding box center [374, 230] width 323 height 28
click at [365, 125] on span "FTR Exemption" at bounding box center [381, 117] width 387 height 25
type input "FTR Exemption"
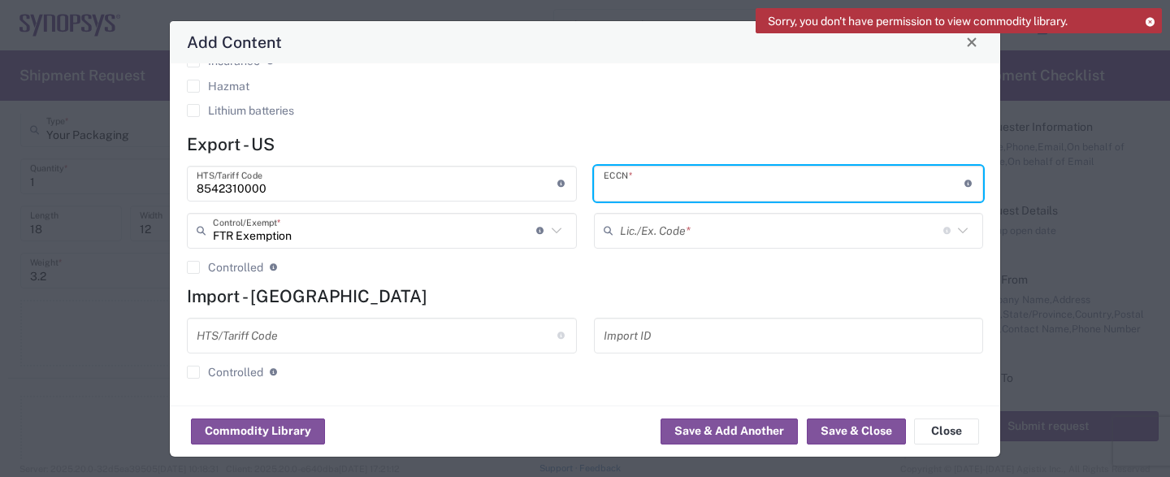
click at [693, 193] on input "text" at bounding box center [783, 183] width 361 height 28
type input "EAR99"
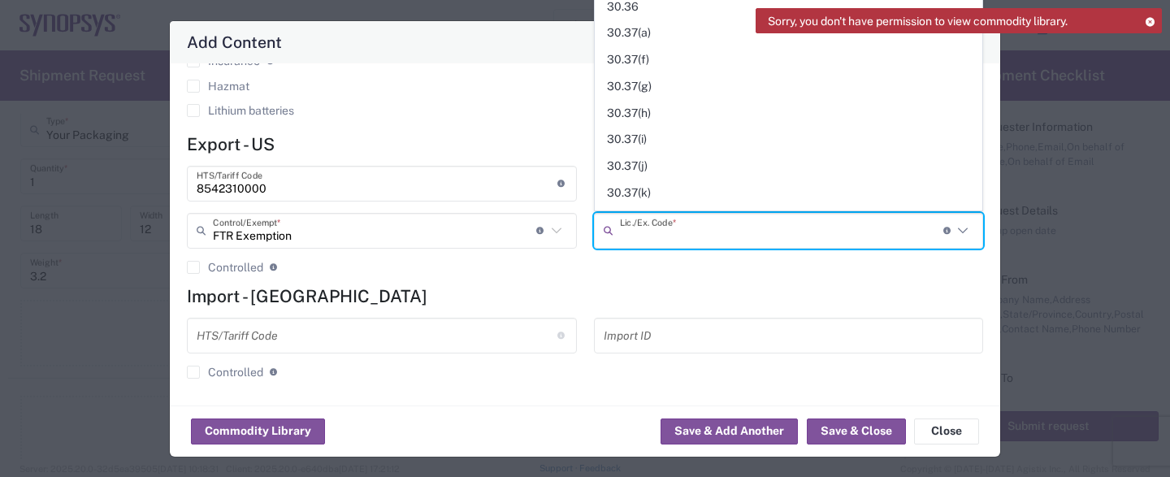
click at [708, 229] on input "text" at bounding box center [781, 230] width 323 height 28
click at [629, 9] on span "30.36" at bounding box center [788, 6] width 387 height 25
type input "30.36"
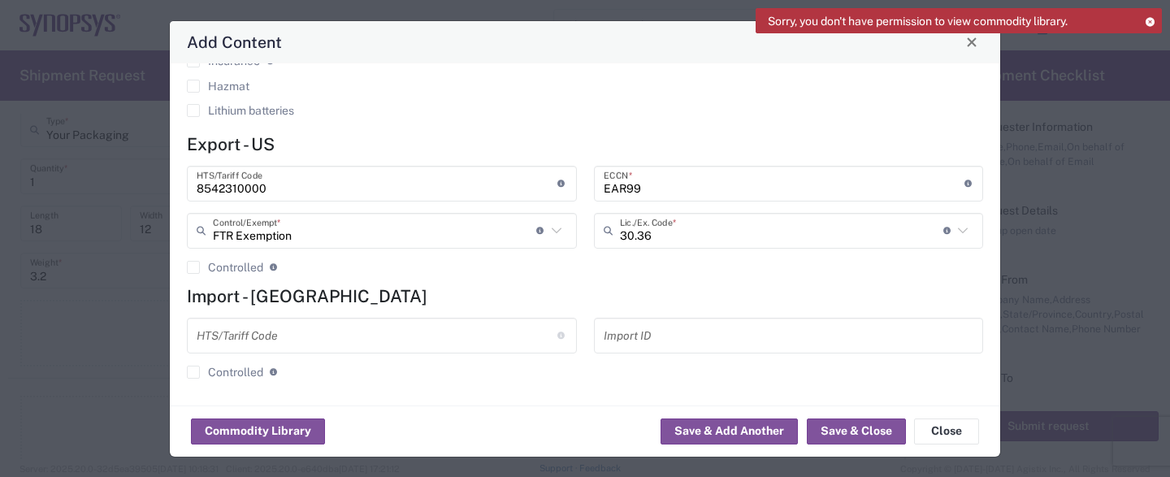
click at [660, 287] on h4 "Import - [GEOGRAPHIC_DATA]" at bounding box center [585, 296] width 796 height 20
type input "FTR Exemption"
click at [466, 234] on input "FTR Exemption" at bounding box center [374, 230] width 323 height 28
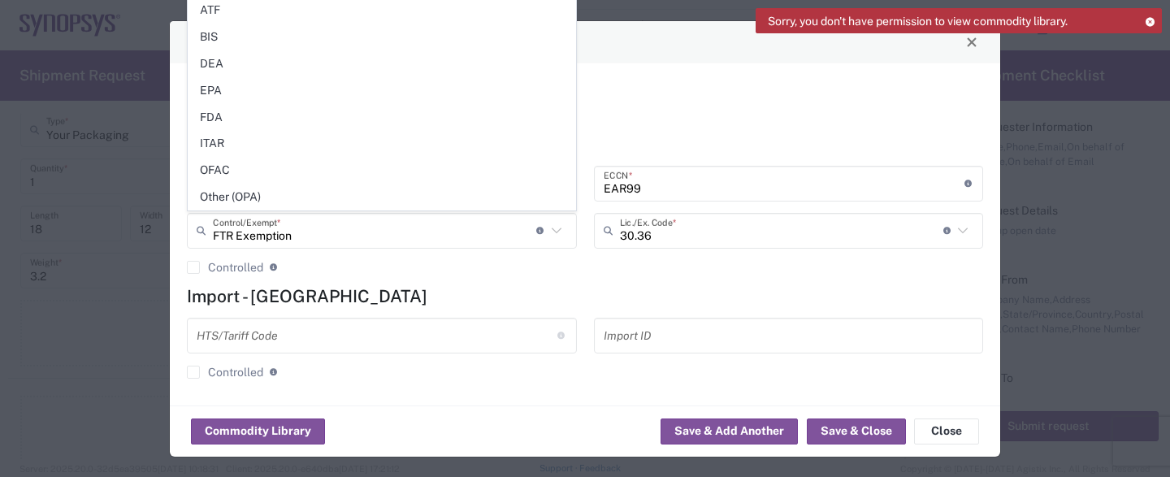
click at [565, 296] on h4 "Import - [GEOGRAPHIC_DATA]" at bounding box center [585, 296] width 796 height 20
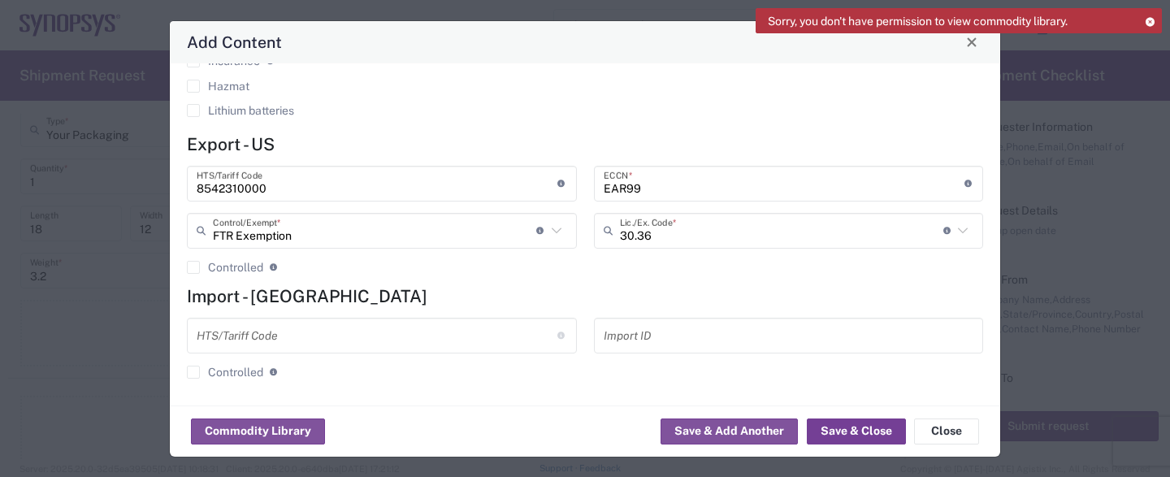
click at [875, 436] on button "Save & Close" at bounding box center [856, 431] width 99 height 26
type input "2900"
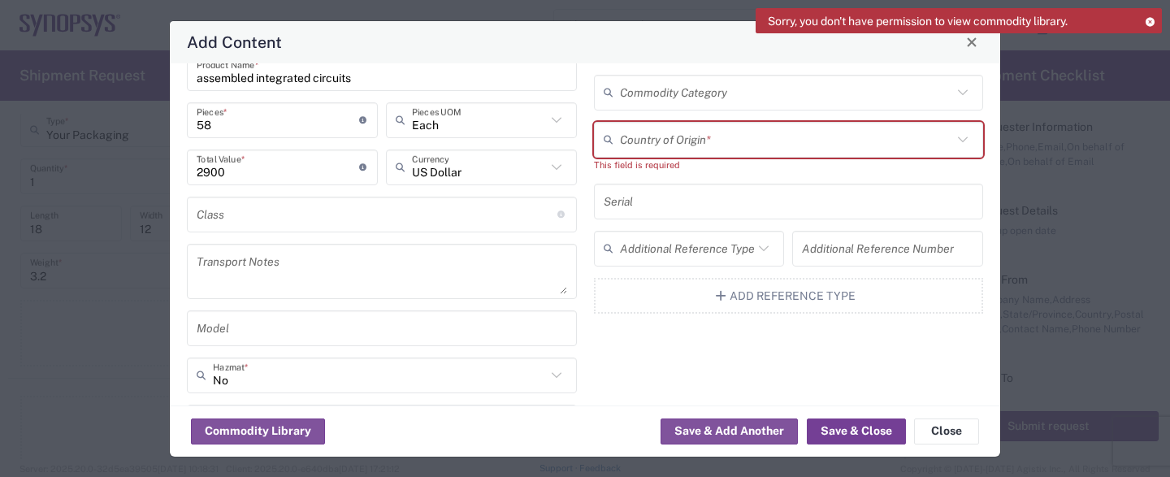
scroll to position [68, 0]
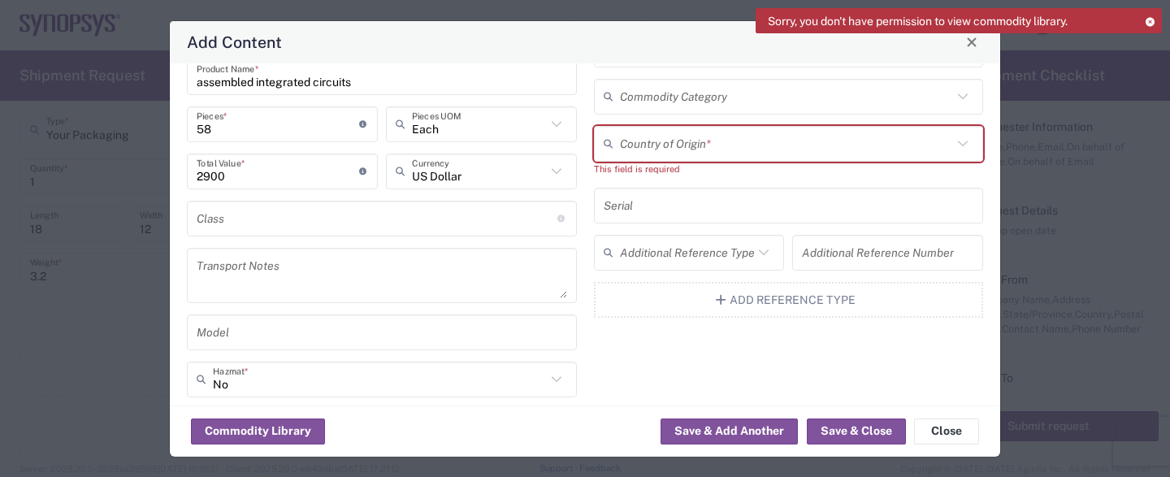
click at [772, 141] on input "text" at bounding box center [786, 143] width 333 height 28
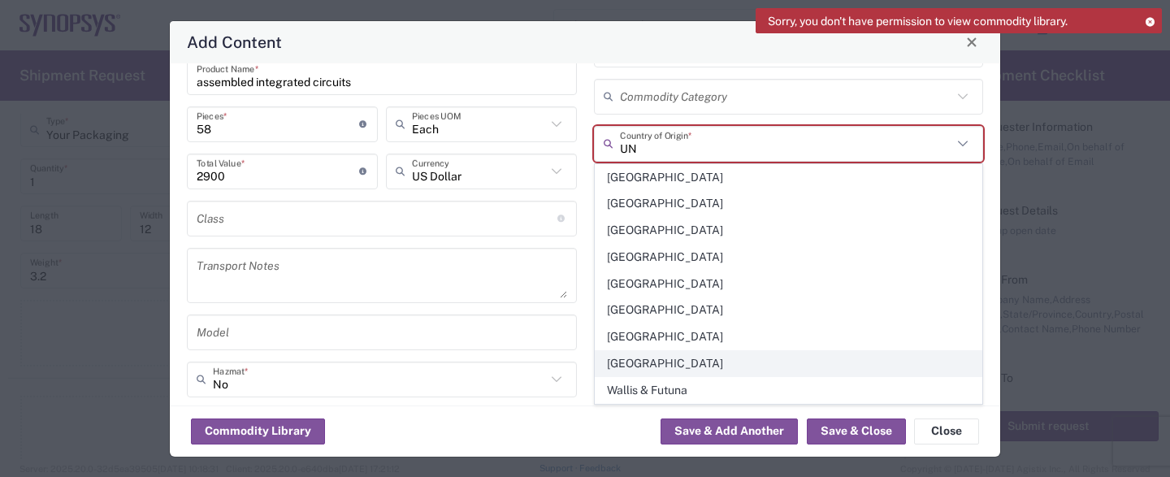
click at [730, 359] on span "[GEOGRAPHIC_DATA]" at bounding box center [788, 363] width 387 height 25
type input "[GEOGRAPHIC_DATA]"
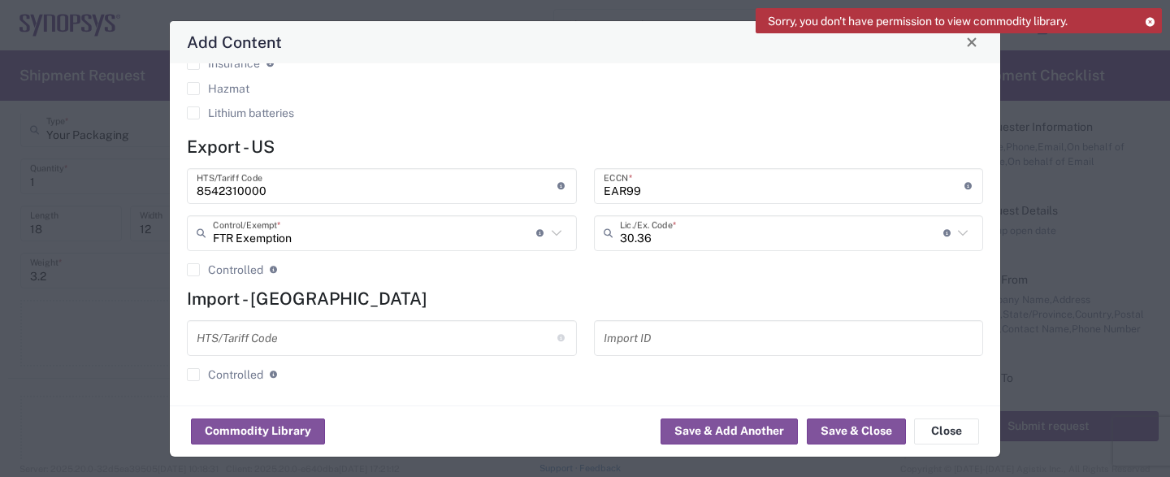
scroll to position [470, 0]
click at [886, 427] on button "Save & Close" at bounding box center [856, 431] width 99 height 26
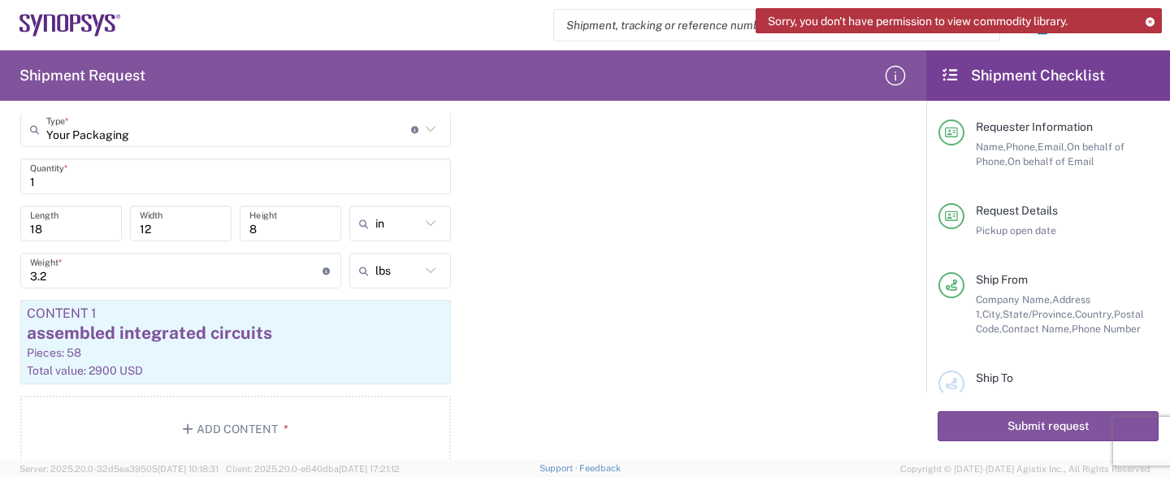
click at [763, 358] on div "Package 1 Your Packaging Type * Material used to package goods Bale(s) Basket(s…" at bounding box center [463, 275] width 910 height 400
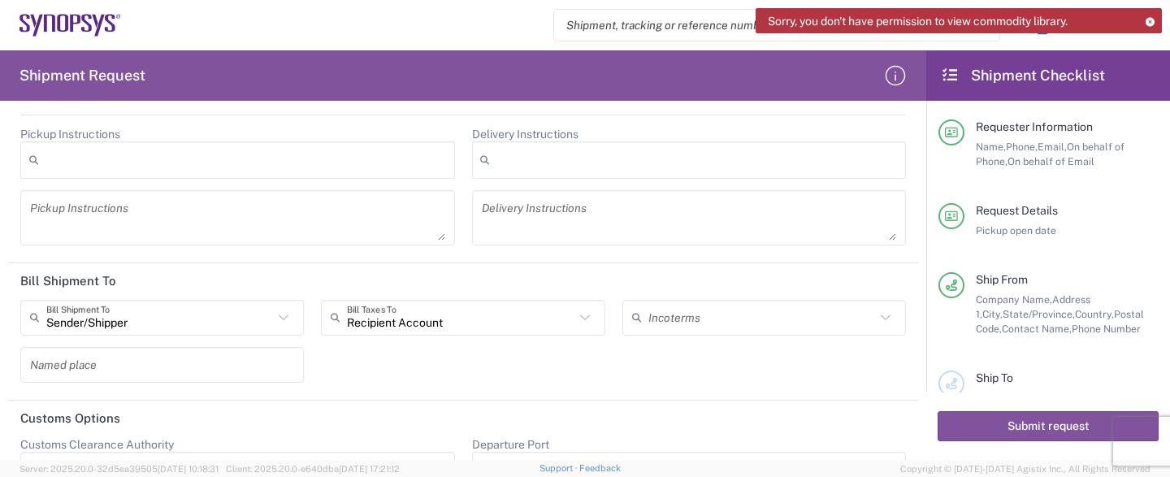
scroll to position [2175, 0]
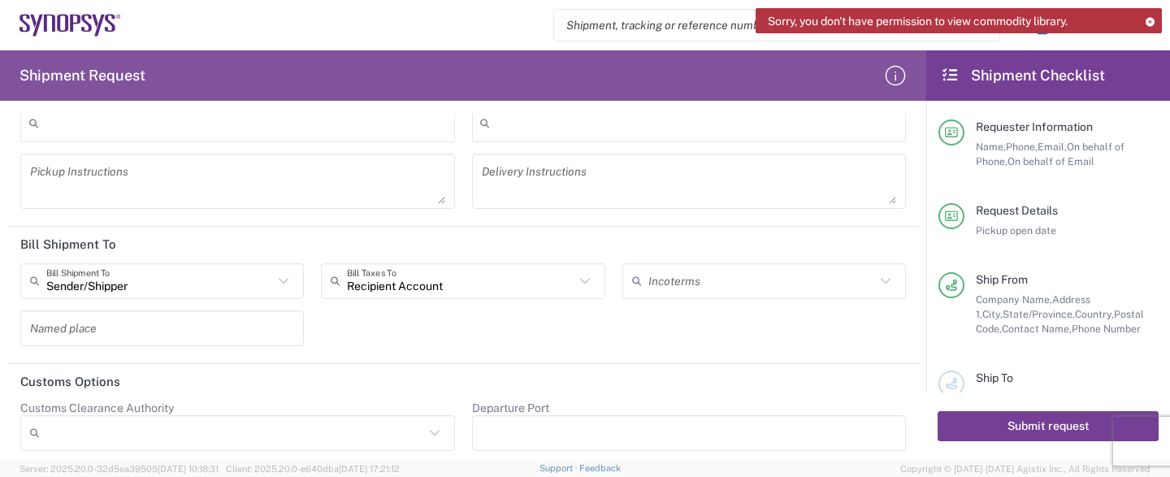
click at [1044, 428] on button "Submit request" at bounding box center [1047, 426] width 221 height 30
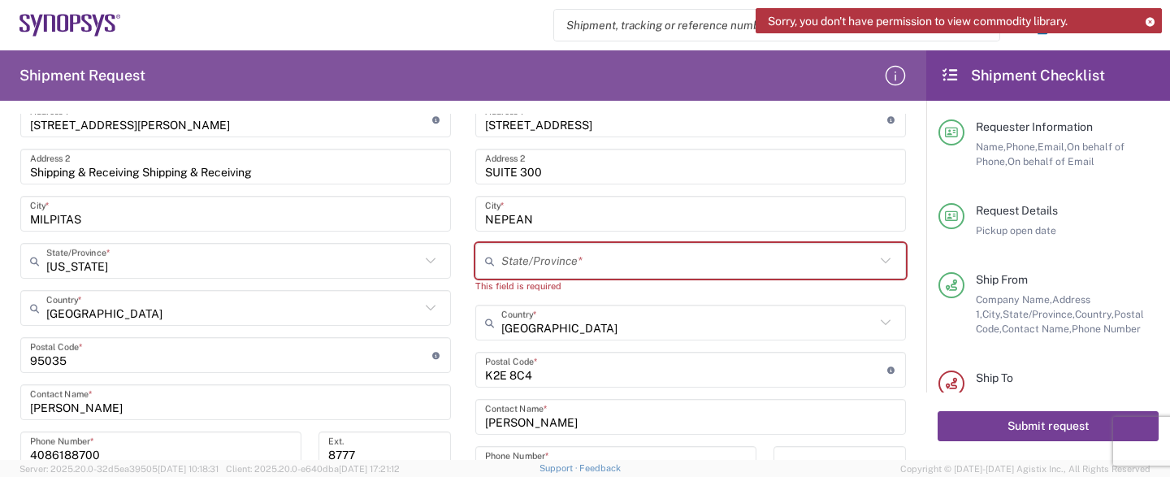
scroll to position [662, 0]
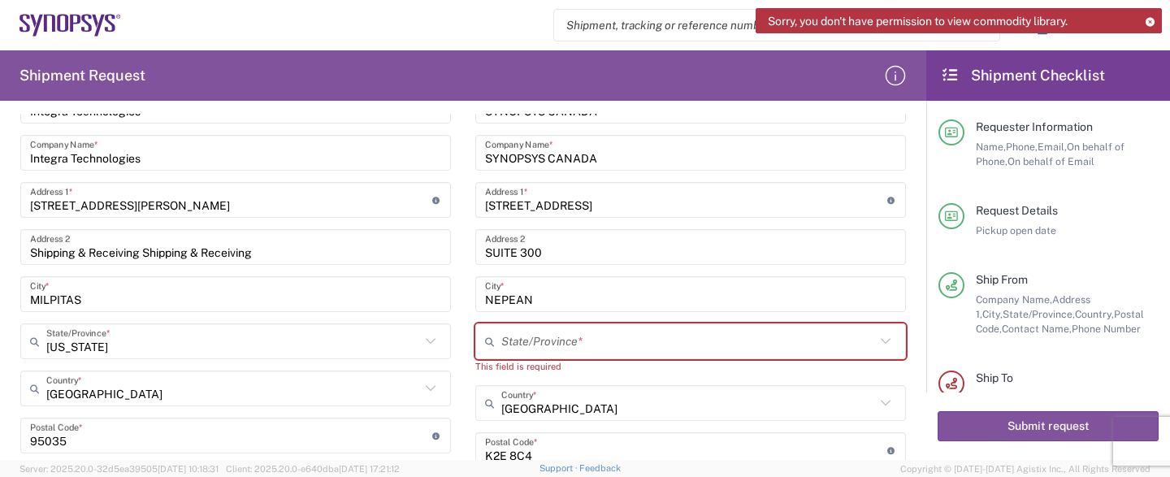
click at [689, 341] on input "text" at bounding box center [688, 341] width 374 height 28
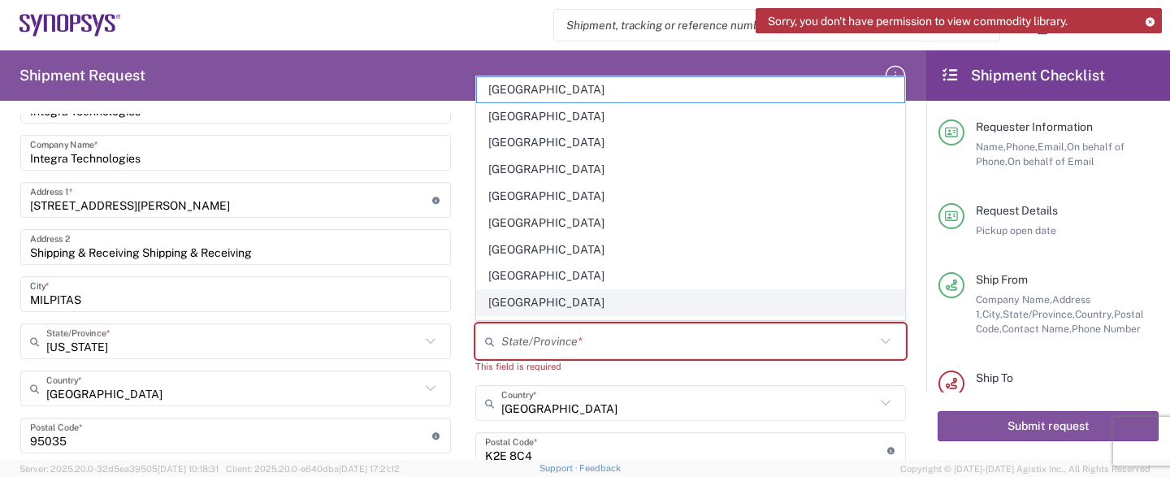
click at [692, 296] on span "[GEOGRAPHIC_DATA]" at bounding box center [690, 302] width 427 height 25
type input "[GEOGRAPHIC_DATA]"
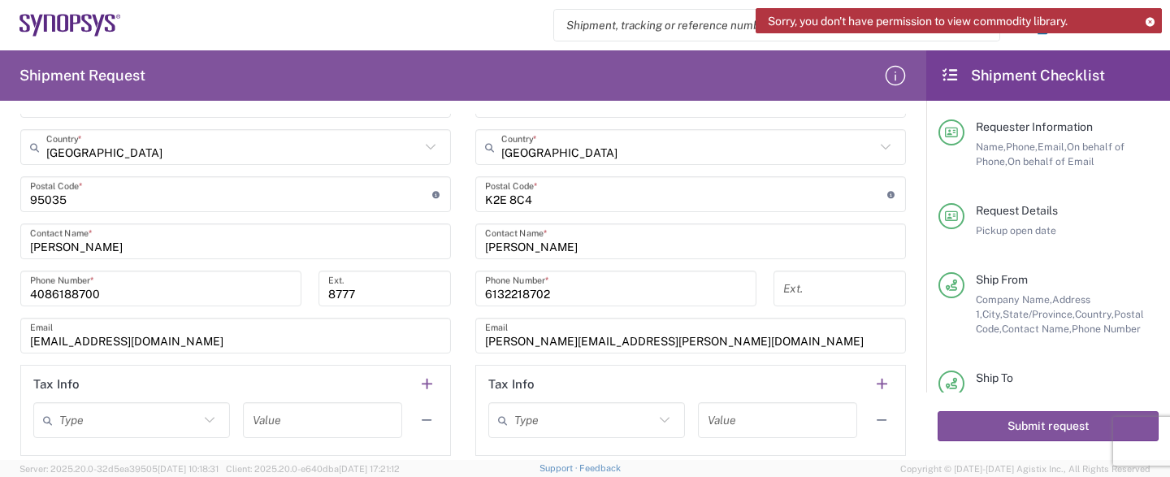
scroll to position [984, 0]
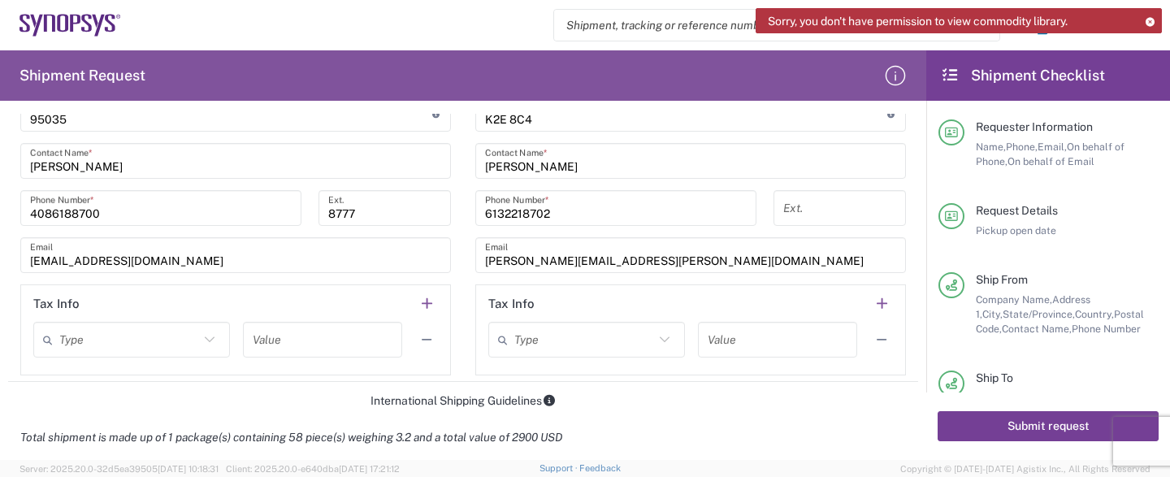
click at [1066, 419] on button "Submit request" at bounding box center [1047, 426] width 221 height 30
